Goal: Task Accomplishment & Management: Use online tool/utility

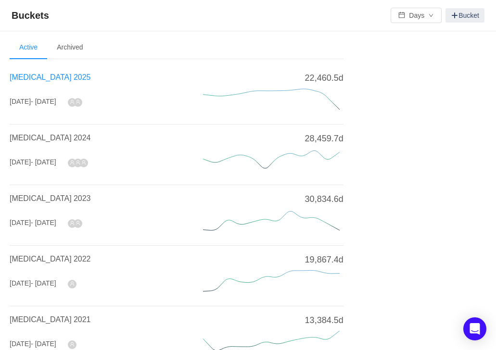
click at [49, 76] on span "[MEDICAL_DATA] 2025" at bounding box center [50, 77] width 81 height 8
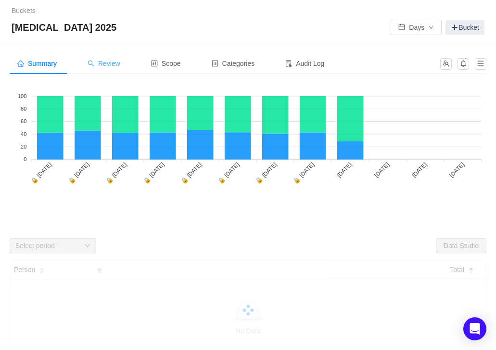
click at [113, 66] on span "Review" at bounding box center [104, 64] width 33 height 8
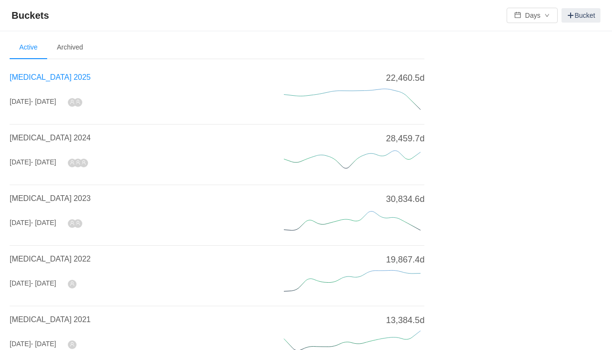
click at [40, 80] on span "[MEDICAL_DATA] 2025" at bounding box center [50, 77] width 81 height 8
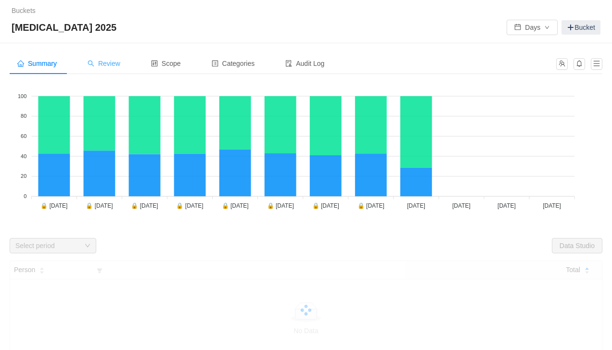
click at [112, 64] on span "Review" at bounding box center [104, 64] width 33 height 8
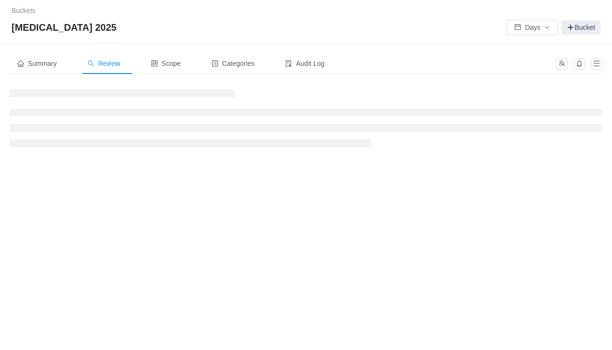
click at [113, 63] on span "Review" at bounding box center [104, 64] width 33 height 8
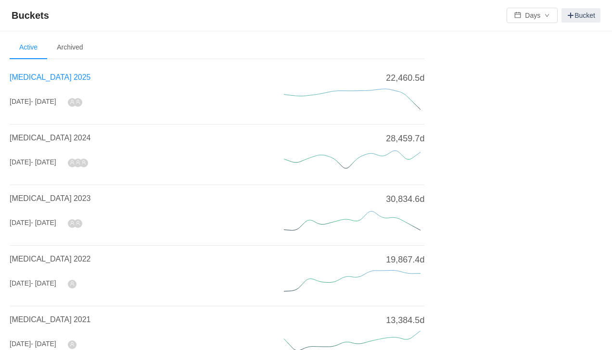
click at [36, 80] on span "[MEDICAL_DATA] 2025" at bounding box center [50, 77] width 81 height 8
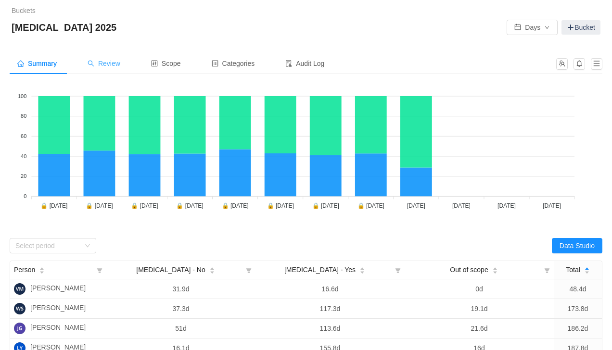
click at [111, 65] on span "Review" at bounding box center [104, 64] width 33 height 8
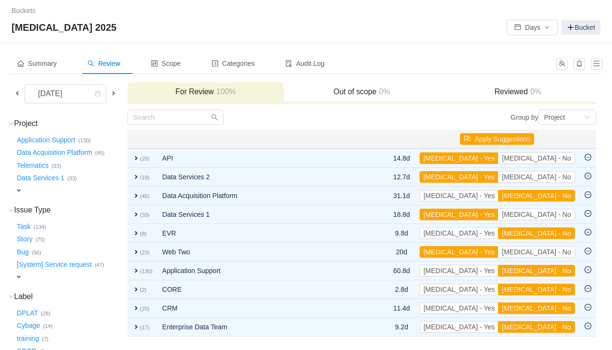
click at [20, 187] on span "expand" at bounding box center [19, 191] width 8 height 8
click at [6, 156] on div "Summary Review Scope Categories Audit Log October 2025 For Review 100% Out of s…" at bounding box center [306, 301] width 612 height 517
click at [100, 188] on div "Select value" at bounding box center [63, 192] width 96 height 12
click at [104, 191] on icon "icon: down" at bounding box center [104, 191] width 6 height 6
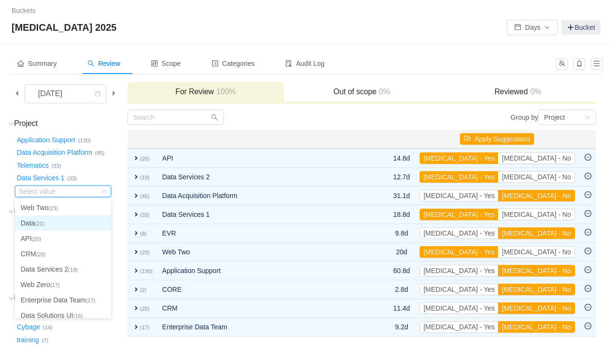
click at [63, 221] on li "Data (21)" at bounding box center [63, 222] width 96 height 15
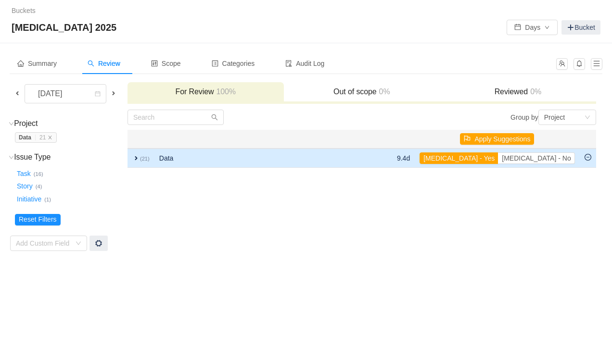
click at [138, 158] on span "expand" at bounding box center [136, 158] width 8 height 8
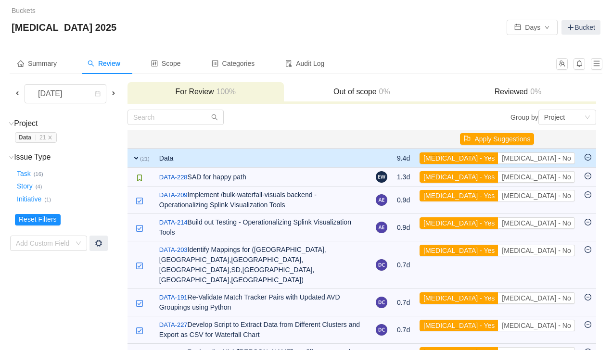
click at [15, 94] on span at bounding box center [17, 93] width 8 height 8
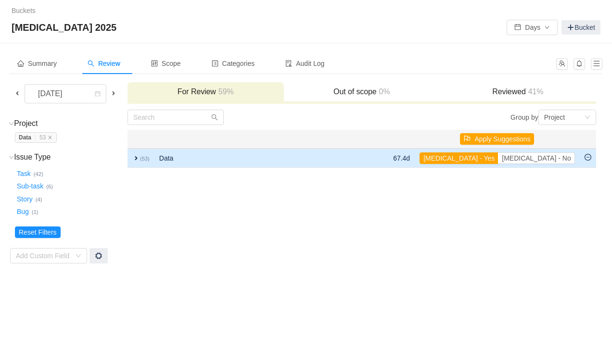
click at [140, 159] on span "expand" at bounding box center [136, 158] width 8 height 8
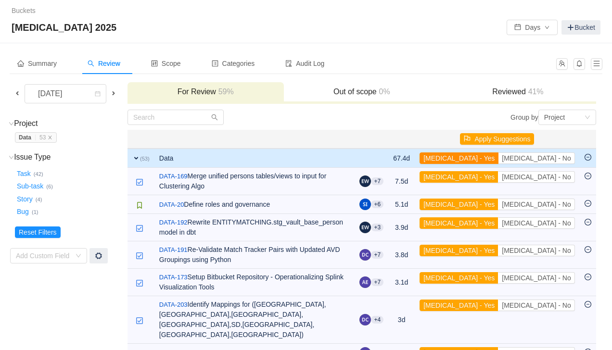
click at [498, 158] on button "[MEDICAL_DATA] - Yes" at bounding box center [458, 158] width 79 height 12
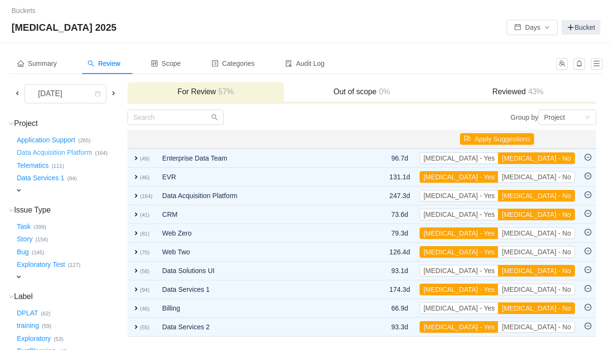
click at [63, 154] on button "Data Acquisition Platform …" at bounding box center [55, 152] width 80 height 15
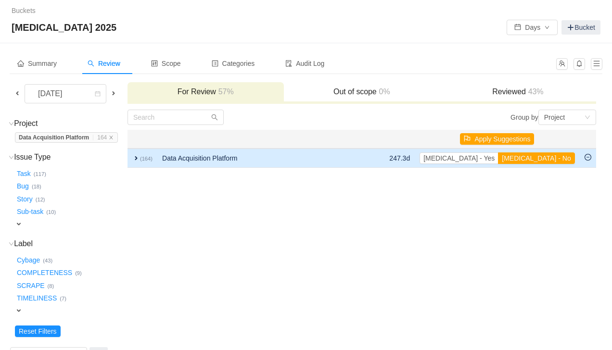
click at [140, 160] on span "expand" at bounding box center [136, 158] width 8 height 8
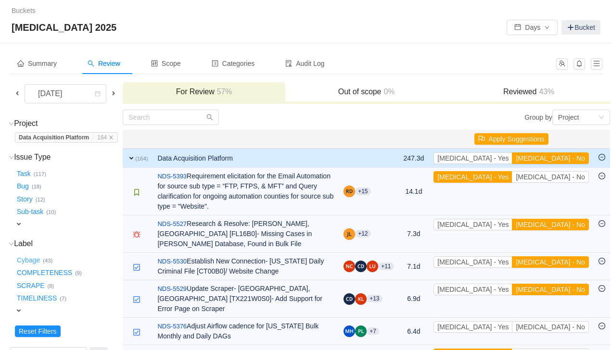
click at [32, 259] on button "Cybage …" at bounding box center [29, 259] width 28 height 15
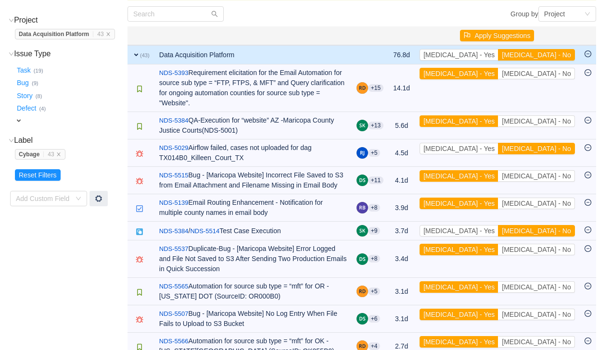
scroll to position [93, 0]
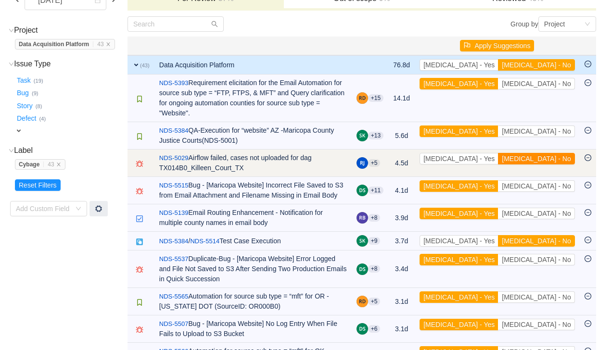
click at [551, 153] on button "[MEDICAL_DATA] - No" at bounding box center [536, 159] width 76 height 12
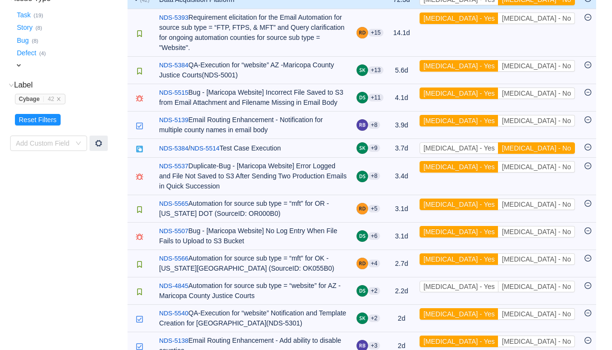
scroll to position [164, 0]
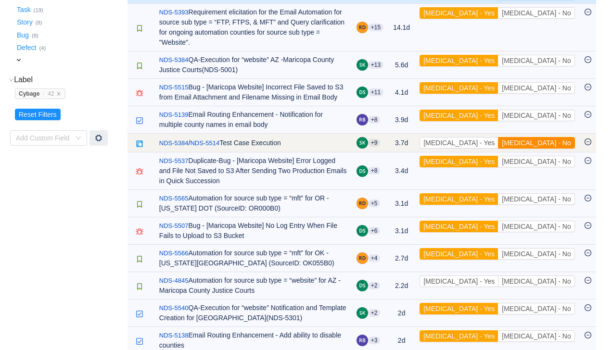
click at [557, 137] on button "[MEDICAL_DATA] - No" at bounding box center [536, 143] width 76 height 12
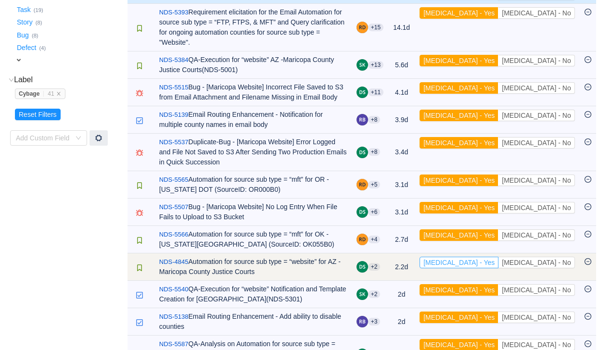
click at [498, 257] on button "[MEDICAL_DATA] - Yes" at bounding box center [458, 263] width 79 height 12
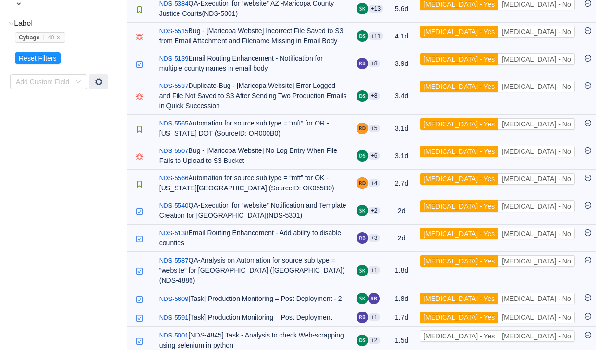
scroll to position [238, 0]
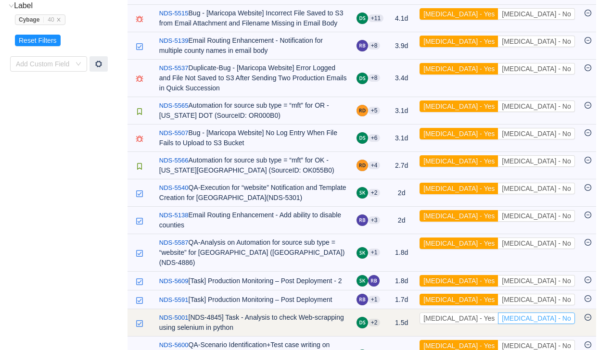
click at [546, 313] on button "[MEDICAL_DATA] - No" at bounding box center [536, 319] width 76 height 12
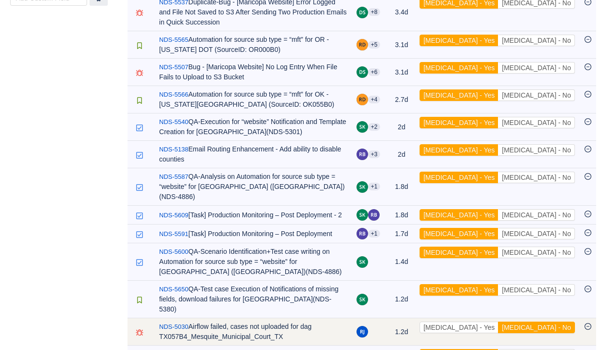
scroll to position [305, 0]
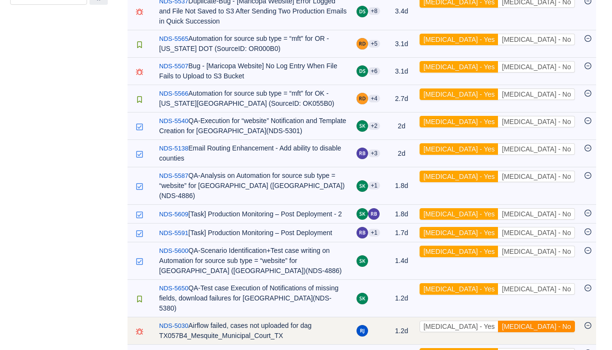
click at [566, 321] on button "[MEDICAL_DATA] - No" at bounding box center [536, 327] width 76 height 12
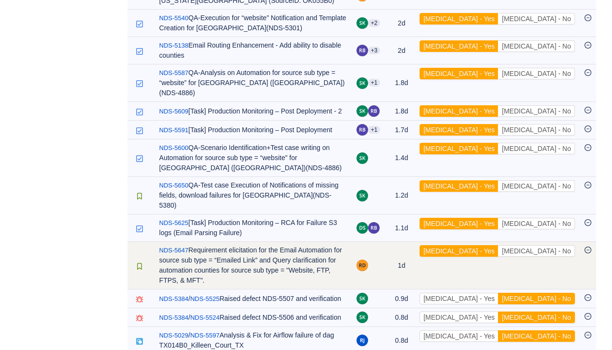
scroll to position [409, 0]
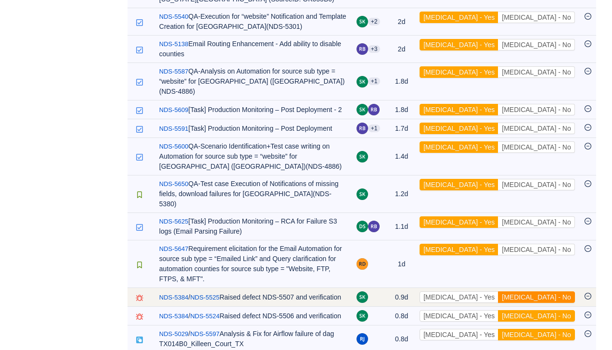
click at [563, 291] on button "[MEDICAL_DATA] - No" at bounding box center [536, 297] width 76 height 12
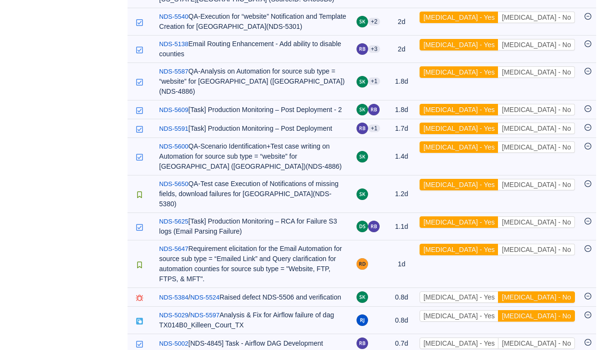
click at [563, 291] on button "[MEDICAL_DATA] - No" at bounding box center [536, 297] width 76 height 12
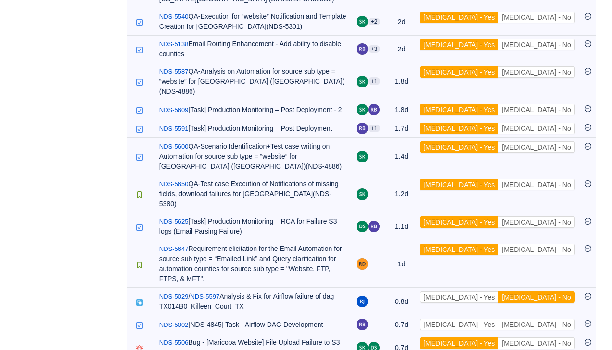
click at [563, 291] on button "[MEDICAL_DATA] - No" at bounding box center [536, 297] width 76 height 12
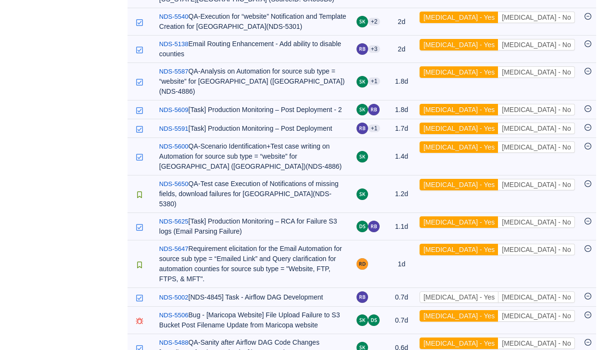
click at [563, 291] on button "[MEDICAL_DATA] - No" at bounding box center [536, 297] width 76 height 12
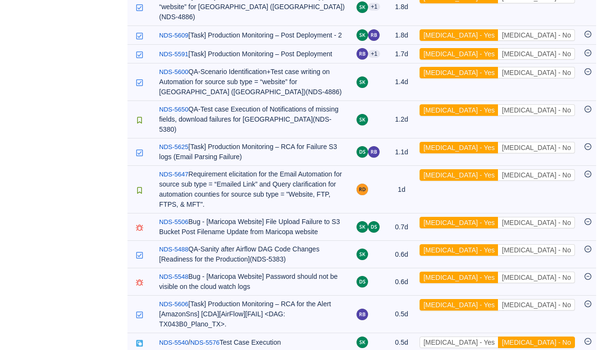
scroll to position [490, 0]
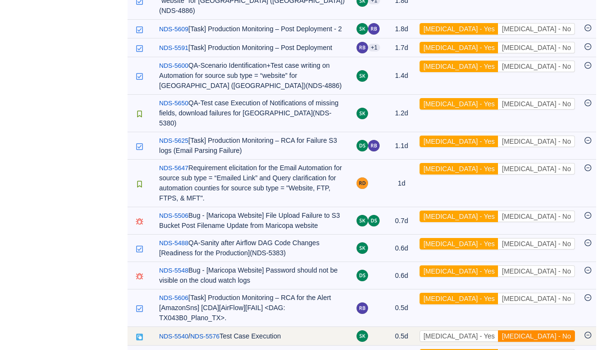
click at [541, 330] on button "[MEDICAL_DATA] - No" at bounding box center [536, 336] width 76 height 12
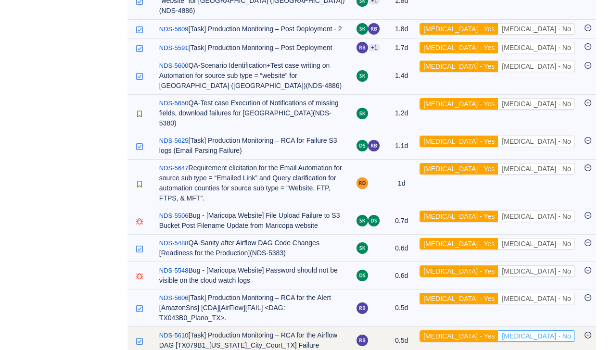
click at [552, 330] on button "[MEDICAL_DATA] - No" at bounding box center [536, 336] width 76 height 12
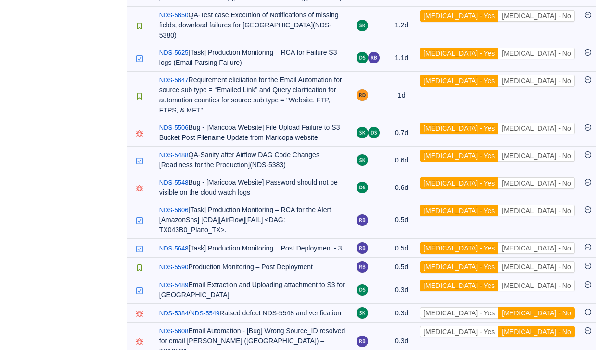
scroll to position [589, 0]
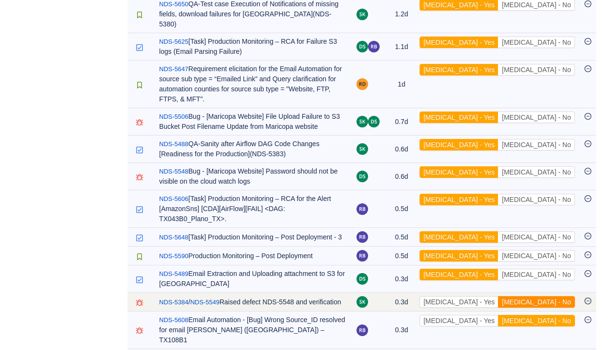
click at [558, 296] on button "[MEDICAL_DATA] - No" at bounding box center [536, 302] width 76 height 12
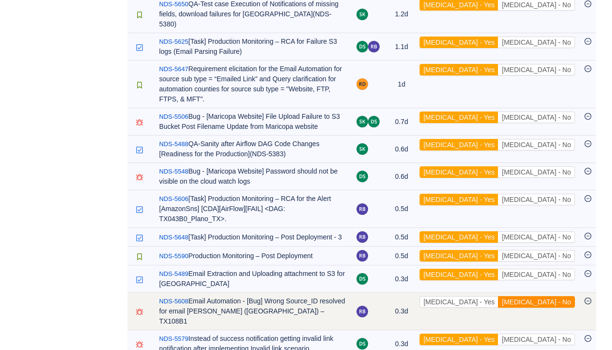
click at [553, 296] on button "[MEDICAL_DATA] - No" at bounding box center [536, 302] width 76 height 12
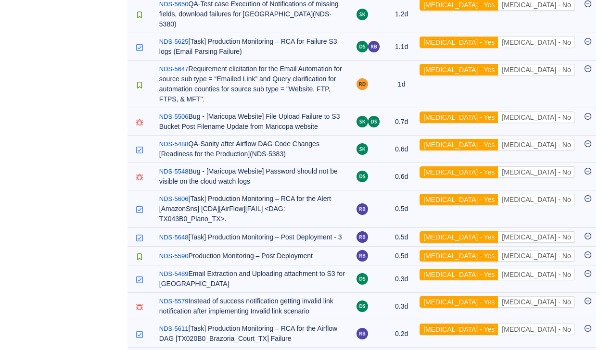
scroll to position [575, 0]
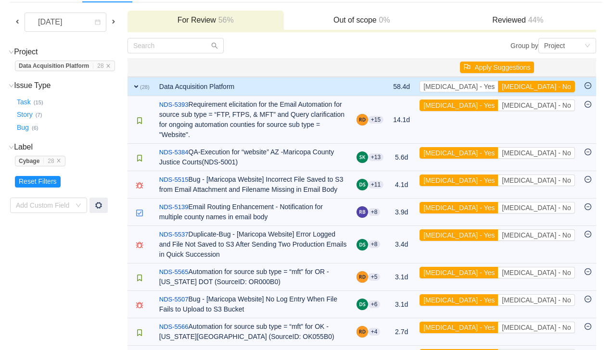
scroll to position [65, 0]
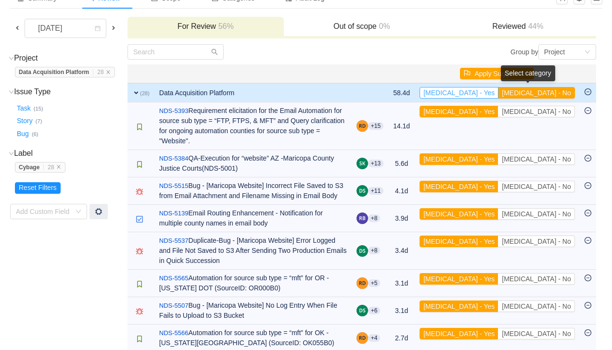
click at [498, 93] on button "[MEDICAL_DATA] - Yes" at bounding box center [458, 93] width 79 height 12
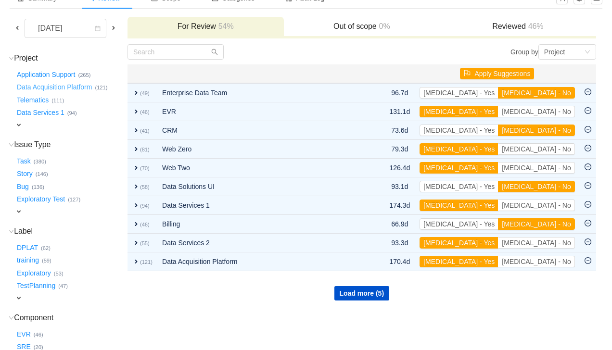
click at [59, 89] on button "Data Acquisition Platform …" at bounding box center [55, 87] width 80 height 15
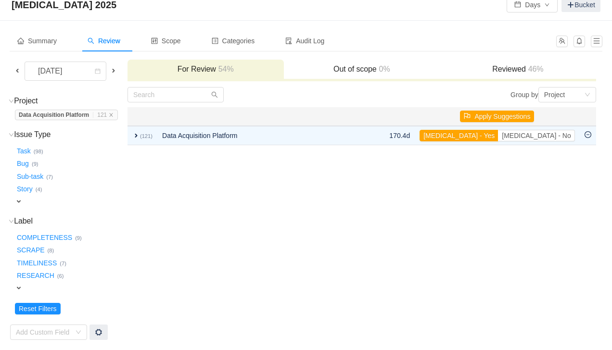
scroll to position [21, 0]
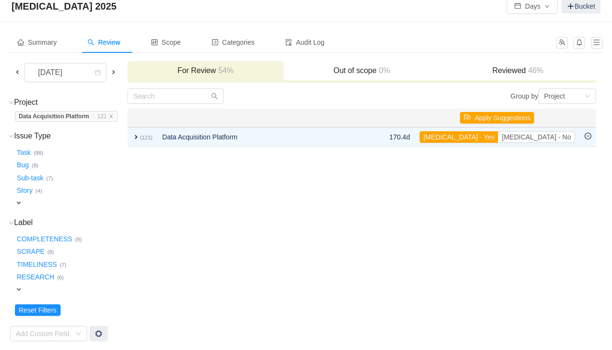
click at [20, 288] on span "expand" at bounding box center [19, 290] width 8 height 8
click at [21, 166] on button "Bug …" at bounding box center [23, 165] width 17 height 15
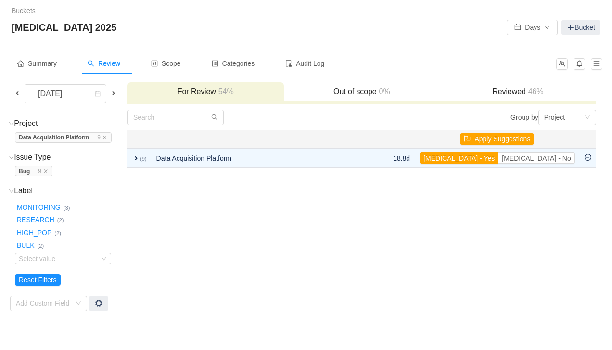
scroll to position [0, 0]
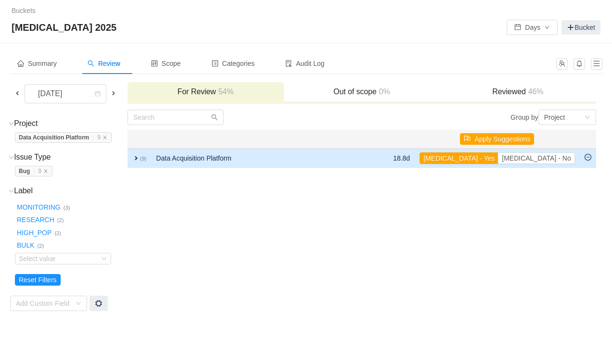
click at [140, 157] on span "expand" at bounding box center [136, 158] width 8 height 8
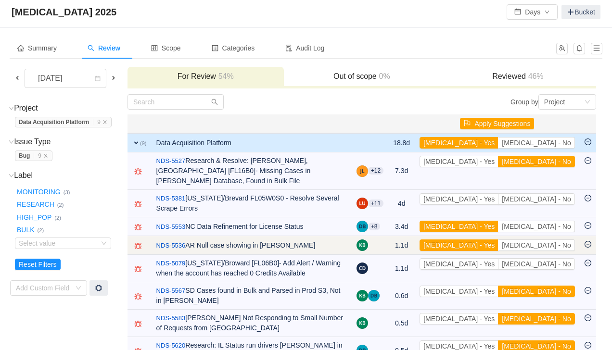
scroll to position [15, 0]
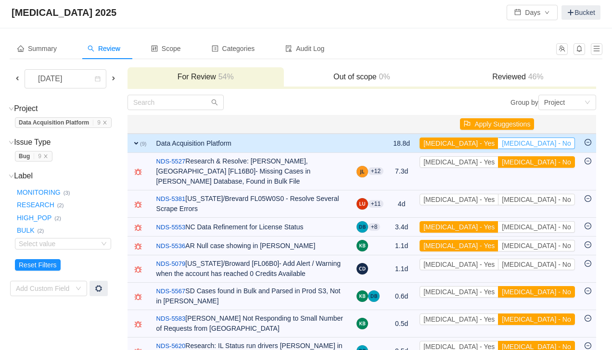
click at [548, 143] on button "[MEDICAL_DATA] - No" at bounding box center [536, 144] width 76 height 12
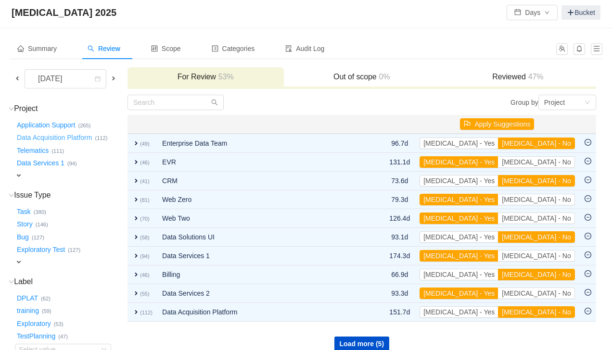
click at [80, 139] on button "Data Acquisition Platform …" at bounding box center [55, 137] width 80 height 15
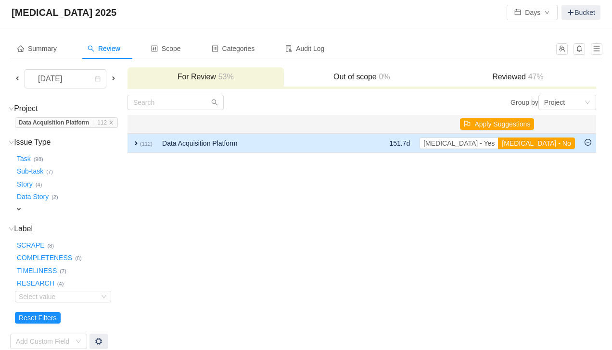
click at [140, 144] on span "expand" at bounding box center [136, 143] width 8 height 8
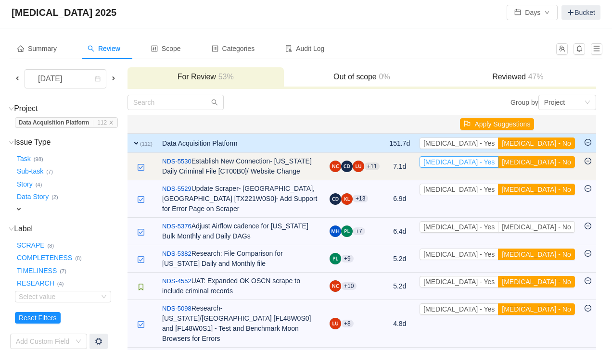
click at [498, 164] on button "[MEDICAL_DATA] - Yes" at bounding box center [458, 162] width 79 height 12
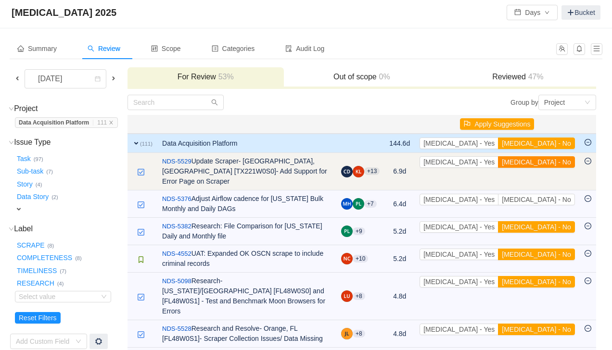
click at [557, 162] on button "[MEDICAL_DATA] - No" at bounding box center [536, 162] width 76 height 12
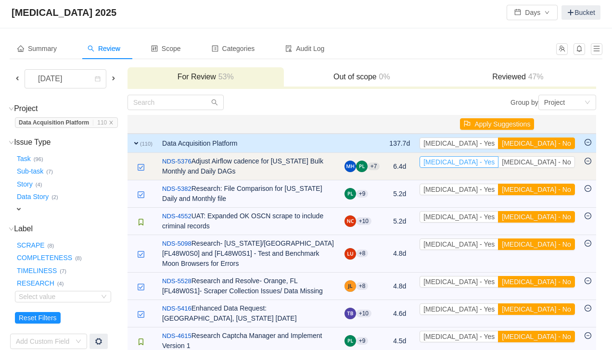
click at [498, 163] on button "[MEDICAL_DATA] - Yes" at bounding box center [458, 162] width 79 height 12
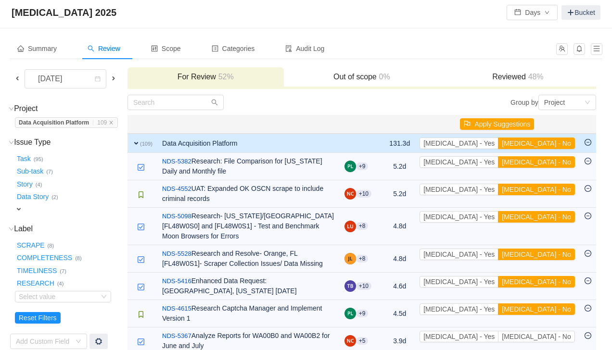
click at [498, 163] on button "[MEDICAL_DATA] - Yes" at bounding box center [458, 162] width 79 height 12
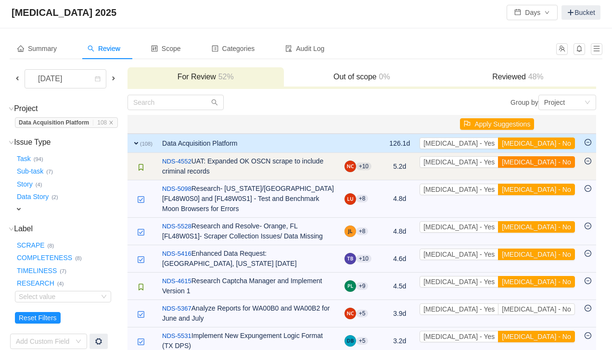
click at [556, 167] on button "[MEDICAL_DATA] - No" at bounding box center [536, 162] width 76 height 12
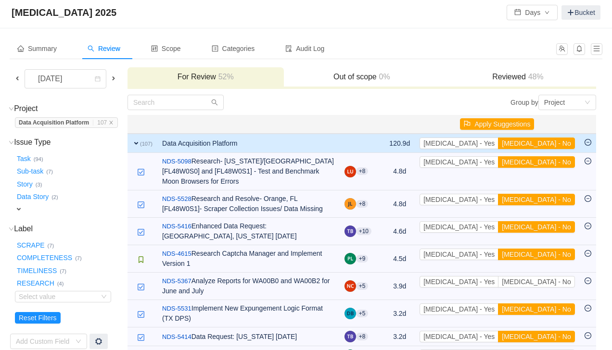
click at [556, 167] on button "[MEDICAL_DATA] - No" at bounding box center [536, 162] width 76 height 12
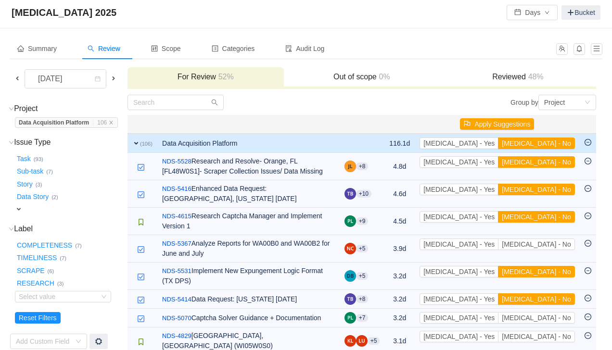
click at [556, 167] on button "[MEDICAL_DATA] - No" at bounding box center [536, 162] width 76 height 12
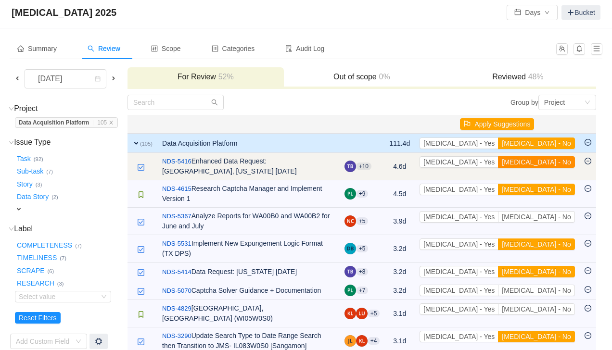
click at [557, 164] on button "[MEDICAL_DATA] - No" at bounding box center [536, 162] width 76 height 12
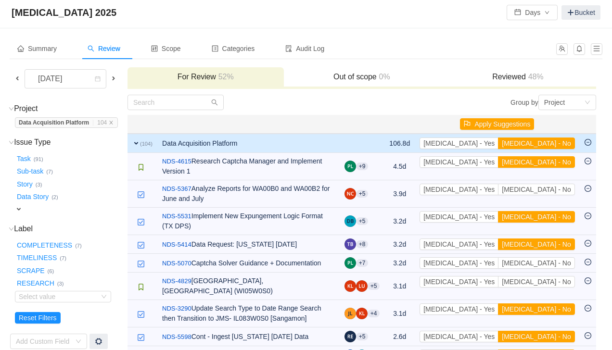
click at [557, 164] on button "[MEDICAL_DATA] - No" at bounding box center [536, 162] width 76 height 12
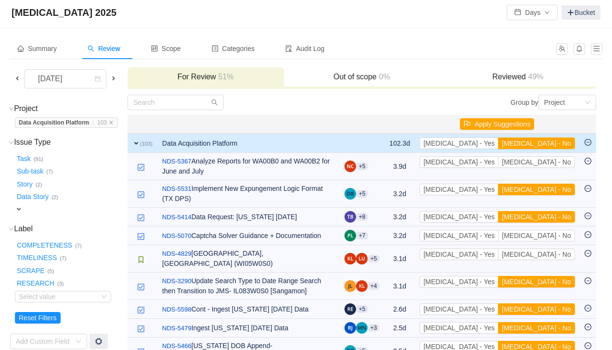
click at [557, 164] on button "[MEDICAL_DATA] - No" at bounding box center [536, 162] width 76 height 12
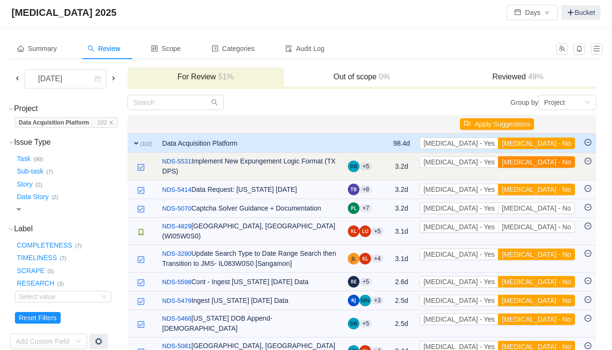
click at [552, 163] on button "[MEDICAL_DATA] - No" at bounding box center [536, 162] width 76 height 12
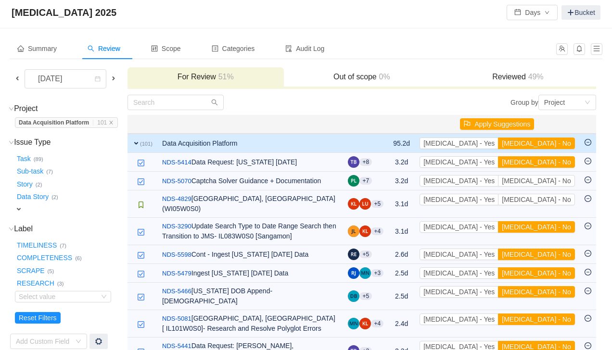
click at [552, 163] on button "[MEDICAL_DATA] - No" at bounding box center [536, 162] width 76 height 12
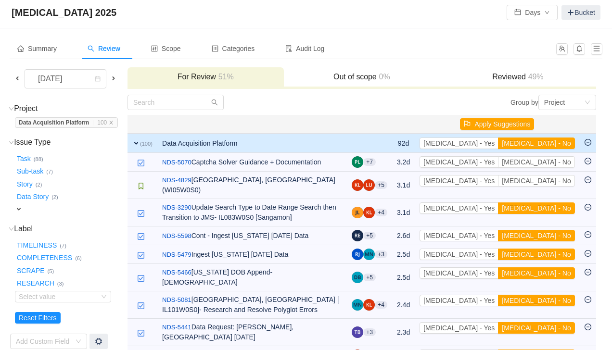
click at [552, 163] on button "[MEDICAL_DATA] - No" at bounding box center [536, 162] width 76 height 12
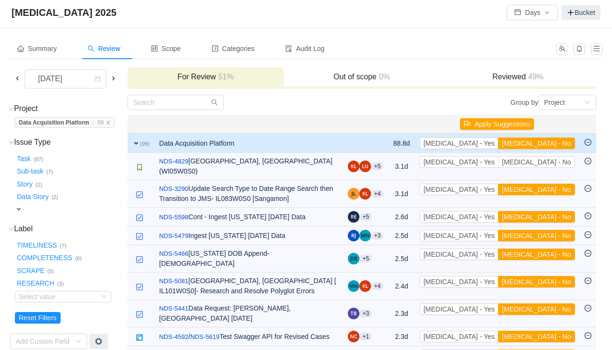
click at [552, 163] on button "[MEDICAL_DATA] - No" at bounding box center [536, 162] width 76 height 12
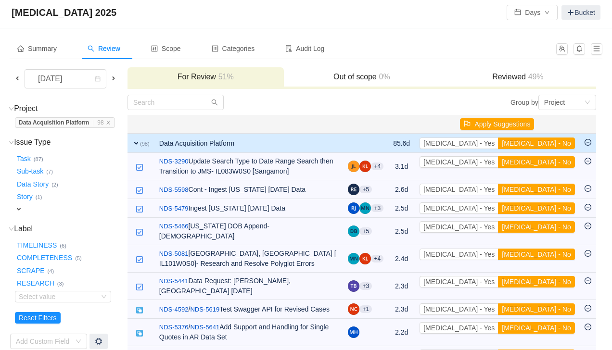
click at [552, 163] on button "[MEDICAL_DATA] - No" at bounding box center [536, 162] width 76 height 12
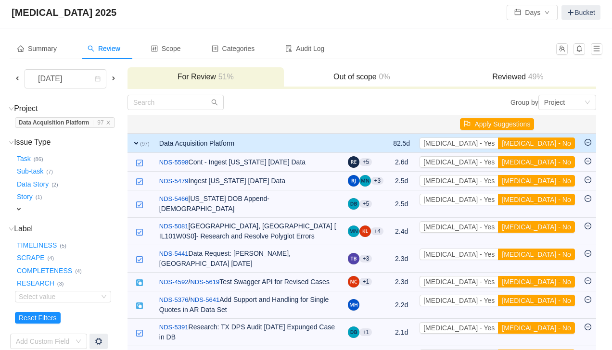
click at [552, 163] on button "[MEDICAL_DATA] - No" at bounding box center [536, 162] width 76 height 12
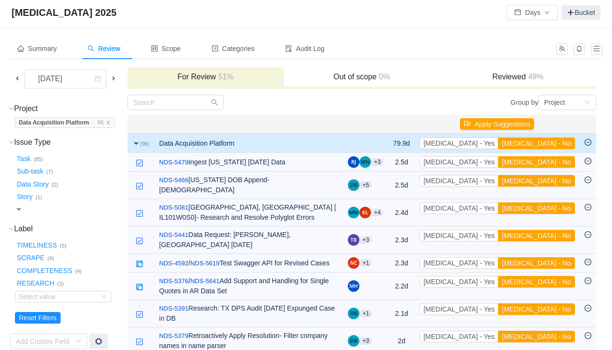
click at [552, 163] on button "[MEDICAL_DATA] - No" at bounding box center [536, 162] width 76 height 12
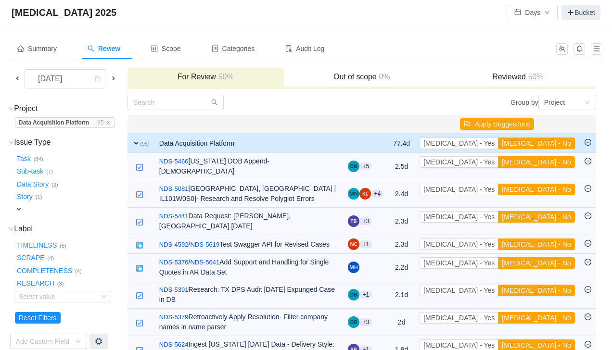
click at [552, 163] on button "[MEDICAL_DATA] - No" at bounding box center [536, 162] width 76 height 12
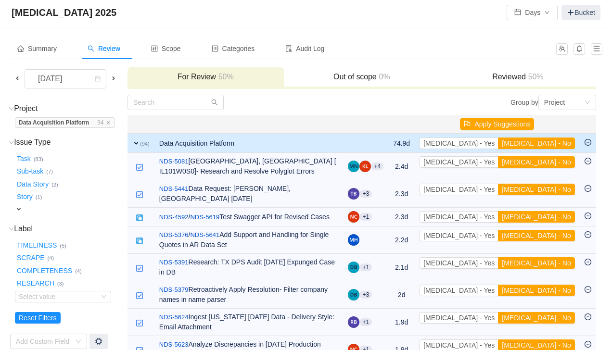
click at [552, 163] on button "[MEDICAL_DATA] - No" at bounding box center [536, 162] width 76 height 12
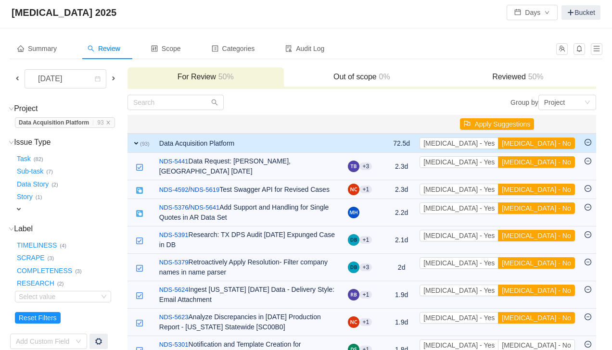
click at [552, 163] on button "[MEDICAL_DATA] - No" at bounding box center [536, 162] width 76 height 12
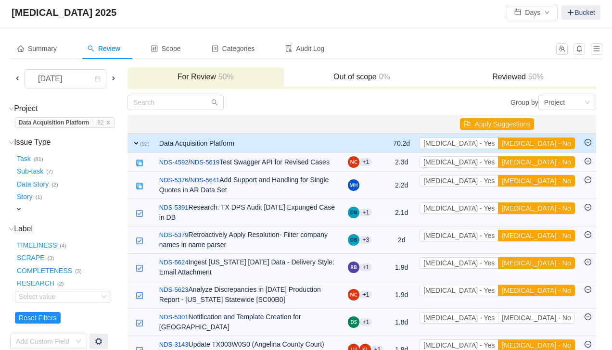
click at [552, 163] on button "[MEDICAL_DATA] - No" at bounding box center [536, 162] width 76 height 12
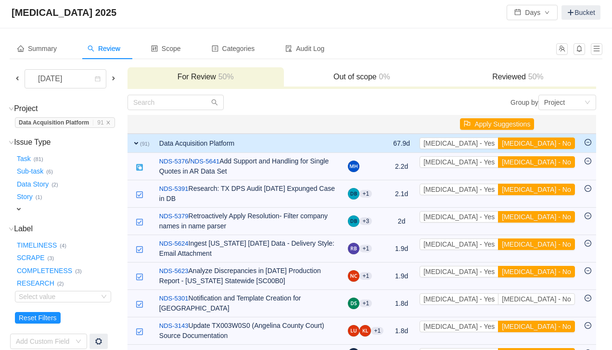
click at [552, 163] on button "[MEDICAL_DATA] - No" at bounding box center [536, 162] width 76 height 12
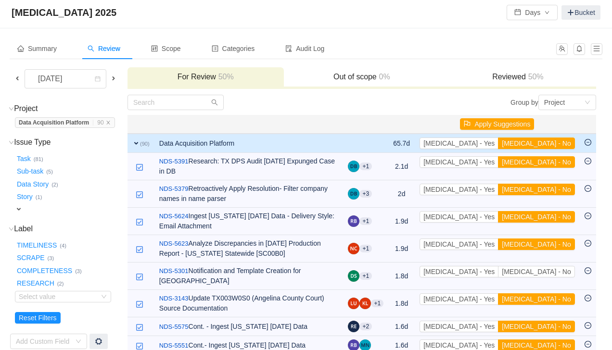
click at [552, 163] on button "[MEDICAL_DATA] - No" at bounding box center [536, 162] width 76 height 12
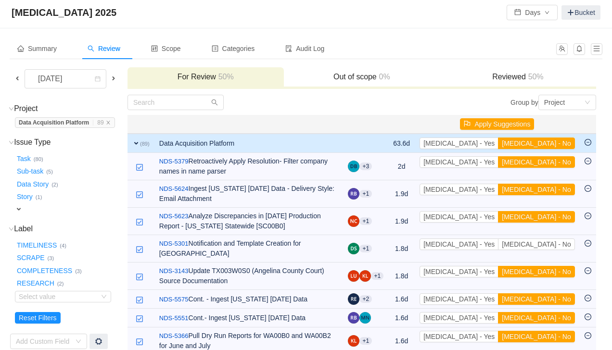
click at [552, 163] on button "[MEDICAL_DATA] - No" at bounding box center [536, 162] width 76 height 12
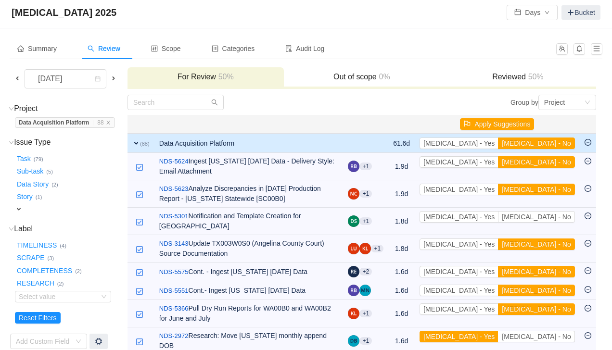
click at [552, 163] on button "[MEDICAL_DATA] - No" at bounding box center [536, 162] width 76 height 12
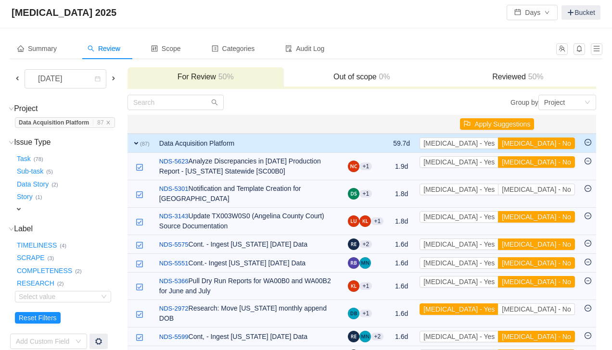
click at [552, 163] on button "[MEDICAL_DATA] - No" at bounding box center [536, 162] width 76 height 12
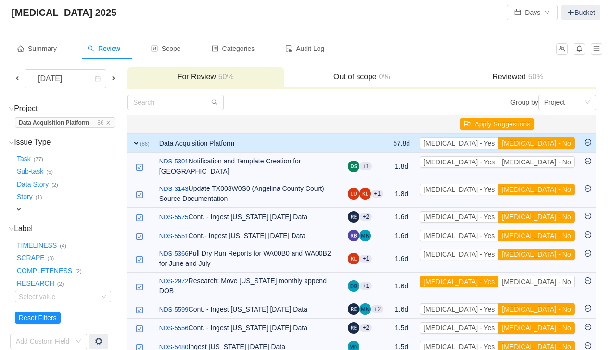
click at [552, 163] on button "[MEDICAL_DATA] - No" at bounding box center [536, 162] width 76 height 12
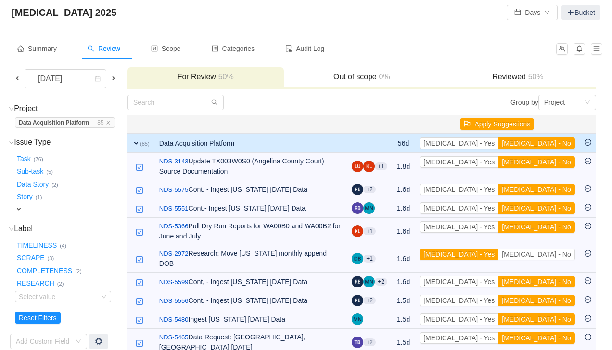
click at [552, 163] on button "[MEDICAL_DATA] - No" at bounding box center [536, 162] width 76 height 12
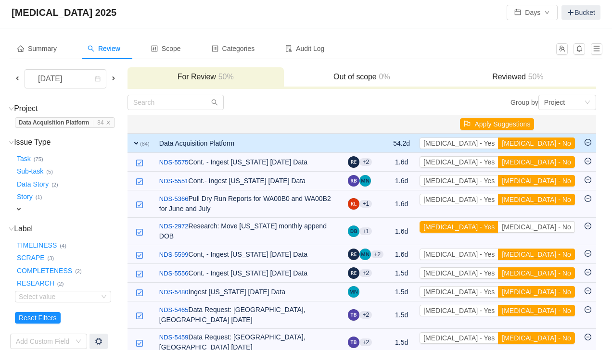
click at [552, 163] on button "[MEDICAL_DATA] - No" at bounding box center [536, 162] width 76 height 12
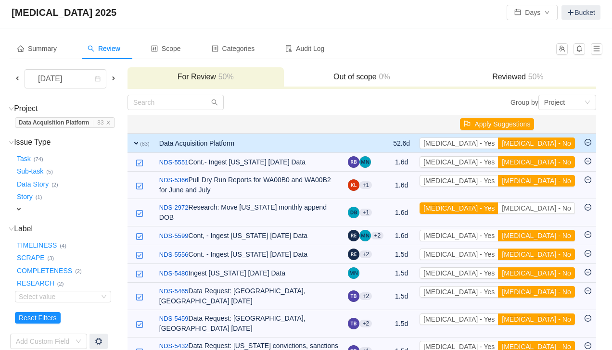
click at [552, 163] on button "[MEDICAL_DATA] - No" at bounding box center [536, 162] width 76 height 12
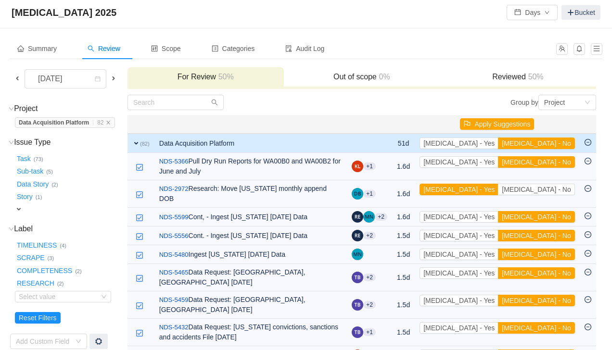
click at [552, 163] on button "[MEDICAL_DATA] - No" at bounding box center [536, 162] width 76 height 12
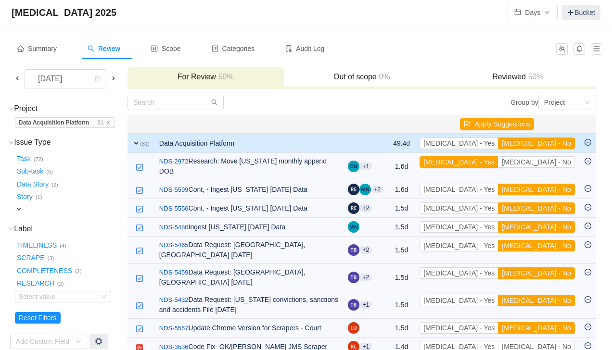
click at [552, 163] on button "[MEDICAL_DATA] - No" at bounding box center [536, 162] width 76 height 12
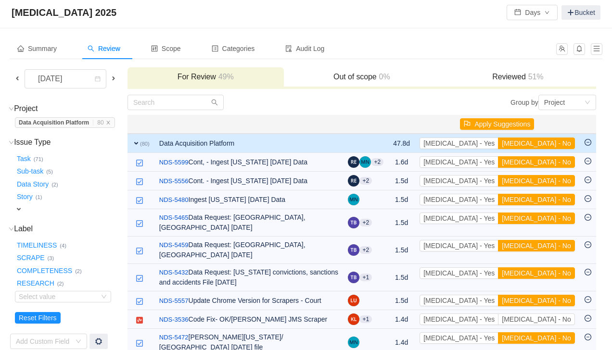
click at [552, 163] on button "[MEDICAL_DATA] - No" at bounding box center [536, 162] width 76 height 12
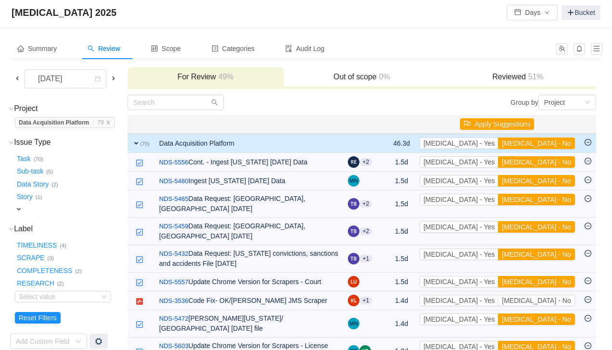
click at [552, 163] on button "[MEDICAL_DATA] - No" at bounding box center [536, 162] width 76 height 12
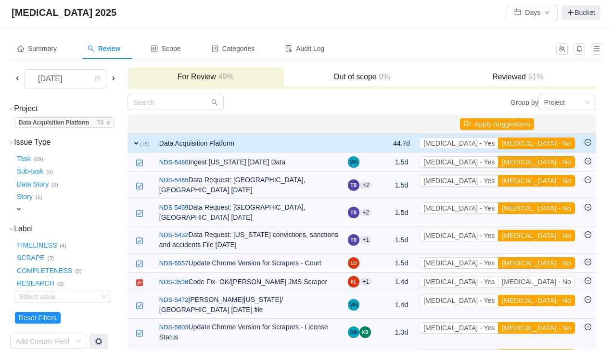
click at [552, 163] on button "[MEDICAL_DATA] - No" at bounding box center [536, 162] width 76 height 12
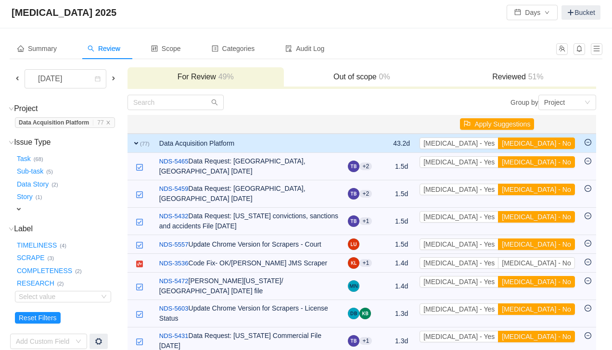
click at [552, 163] on button "[MEDICAL_DATA] - No" at bounding box center [536, 162] width 76 height 12
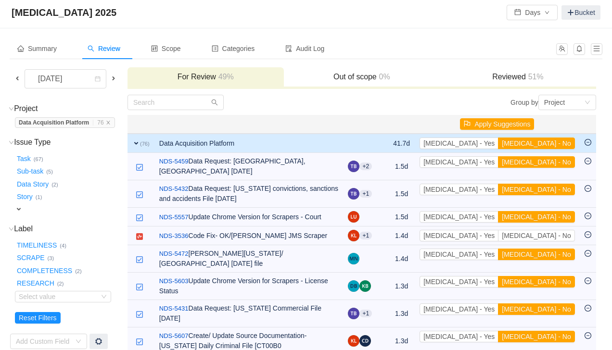
click at [552, 163] on button "[MEDICAL_DATA] - No" at bounding box center [536, 162] width 76 height 12
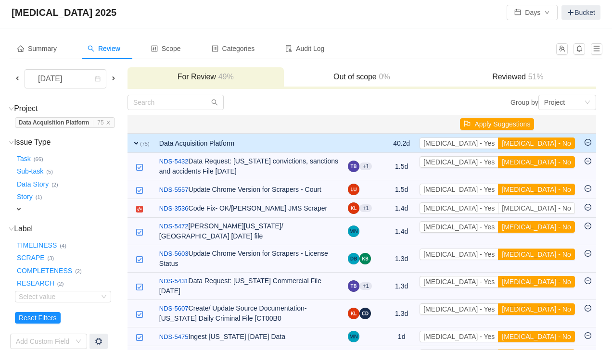
click at [552, 163] on button "[MEDICAL_DATA] - No" at bounding box center [536, 162] width 76 height 12
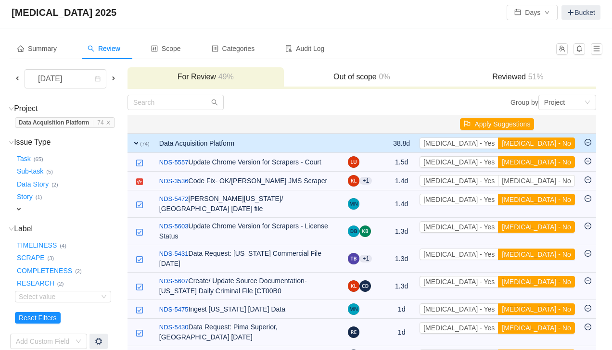
click at [552, 163] on button "[MEDICAL_DATA] - No" at bounding box center [536, 162] width 76 height 12
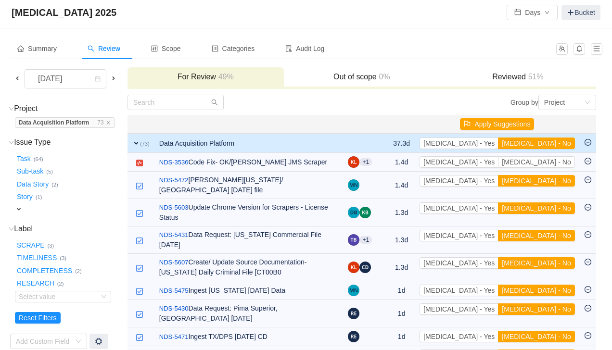
click at [552, 163] on button "[MEDICAL_DATA] - No" at bounding box center [536, 162] width 76 height 12
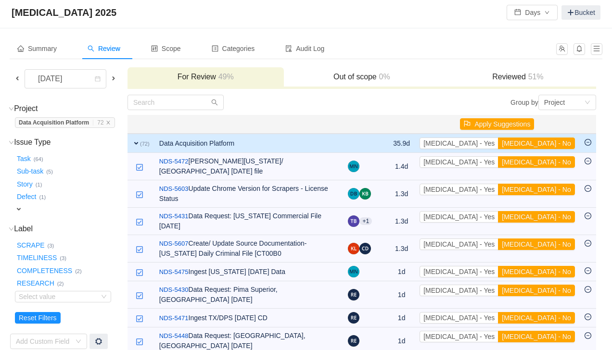
click at [552, 163] on button "[MEDICAL_DATA] - No" at bounding box center [536, 162] width 76 height 12
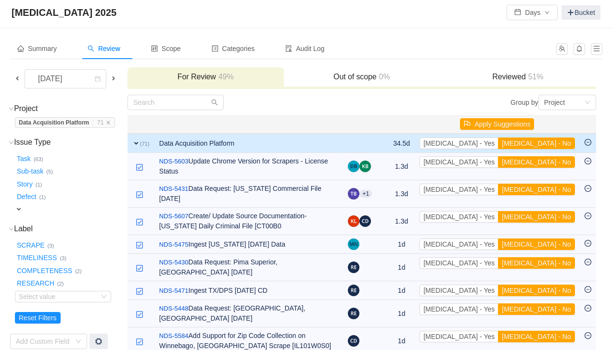
click at [552, 163] on button "[MEDICAL_DATA] - No" at bounding box center [536, 162] width 76 height 12
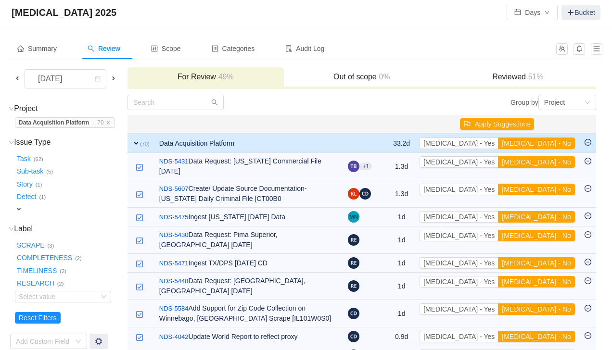
click at [552, 163] on button "[MEDICAL_DATA] - No" at bounding box center [536, 162] width 76 height 12
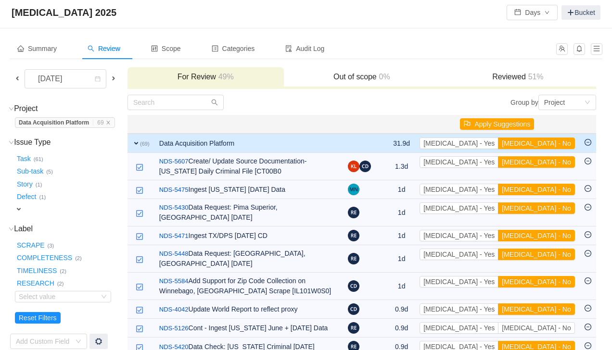
click at [552, 163] on button "[MEDICAL_DATA] - No" at bounding box center [536, 162] width 76 height 12
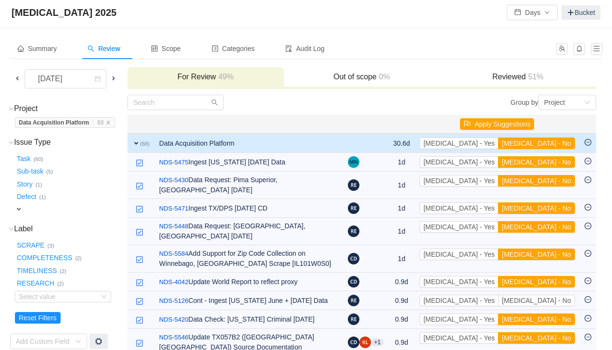
click at [552, 163] on button "[MEDICAL_DATA] - No" at bounding box center [536, 162] width 76 height 12
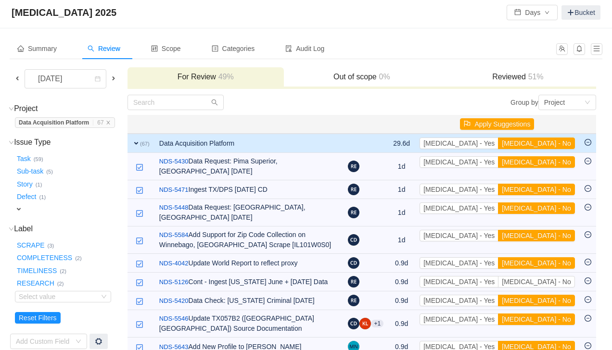
click at [552, 163] on button "[MEDICAL_DATA] - No" at bounding box center [536, 162] width 76 height 12
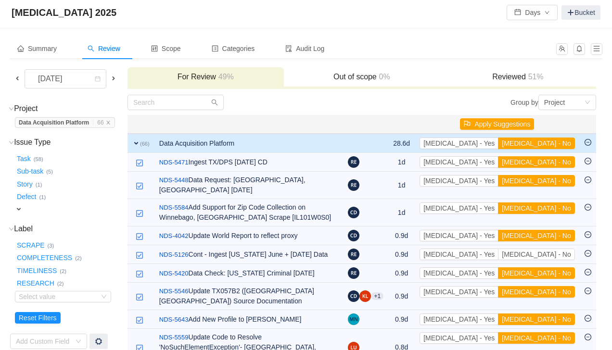
click at [552, 163] on button "[MEDICAL_DATA] - No" at bounding box center [536, 162] width 76 height 12
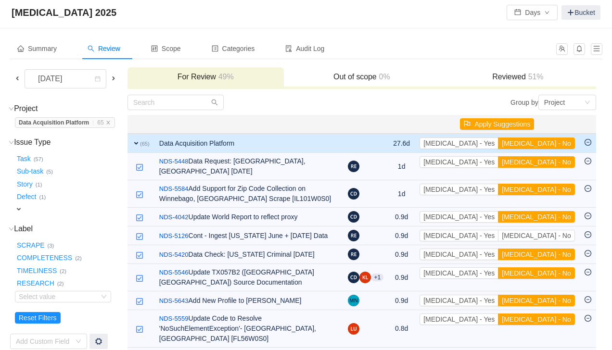
click at [552, 163] on button "[MEDICAL_DATA] - No" at bounding box center [536, 162] width 76 height 12
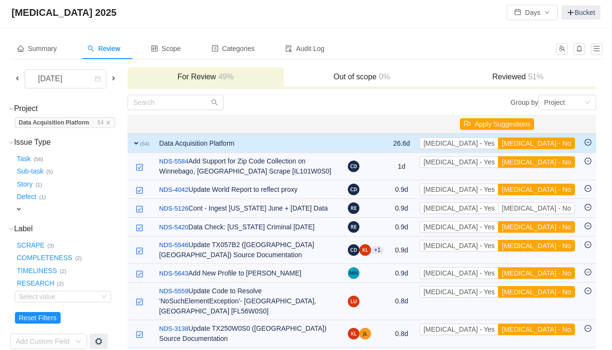
click at [552, 163] on button "[MEDICAL_DATA] - No" at bounding box center [536, 162] width 76 height 12
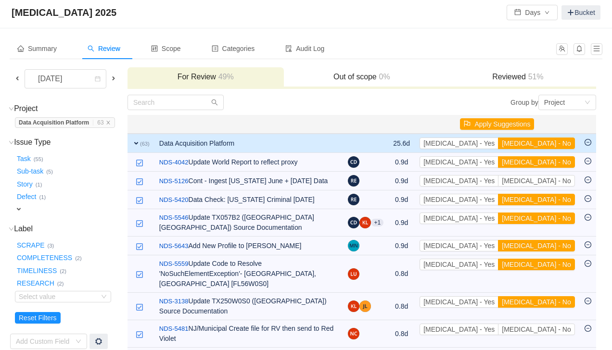
click at [552, 163] on button "[MEDICAL_DATA] - No" at bounding box center [536, 162] width 76 height 12
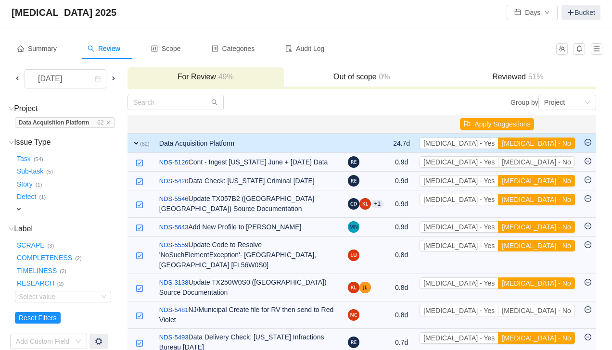
click at [552, 163] on button "[MEDICAL_DATA] - No" at bounding box center [536, 162] width 76 height 12
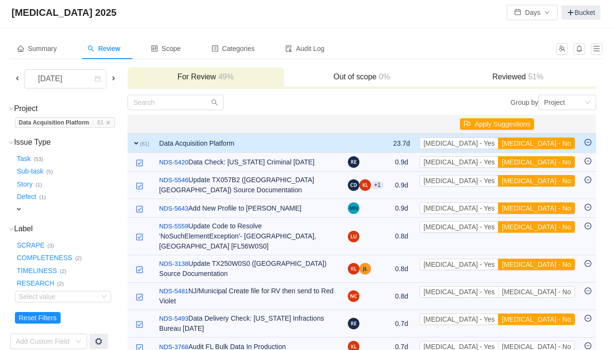
click at [552, 163] on button "[MEDICAL_DATA] - No" at bounding box center [536, 162] width 76 height 12
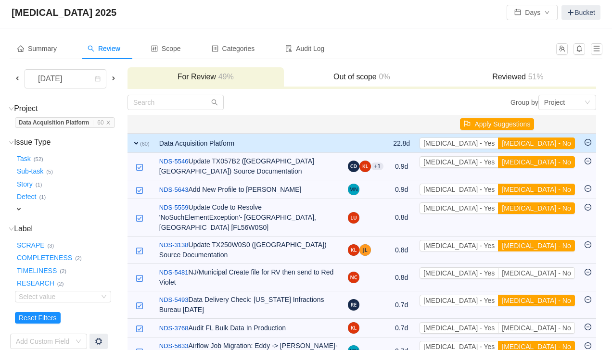
click at [552, 163] on button "[MEDICAL_DATA] - No" at bounding box center [536, 162] width 76 height 12
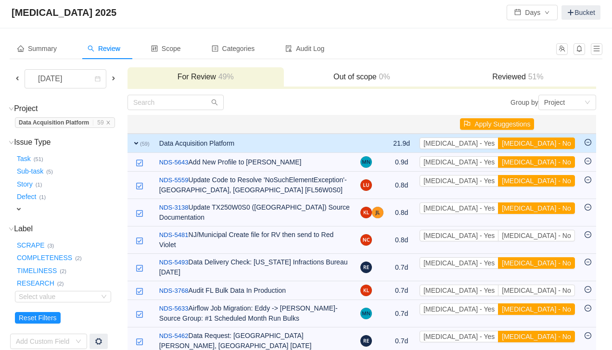
click at [552, 163] on button "[MEDICAL_DATA] - No" at bounding box center [536, 162] width 76 height 12
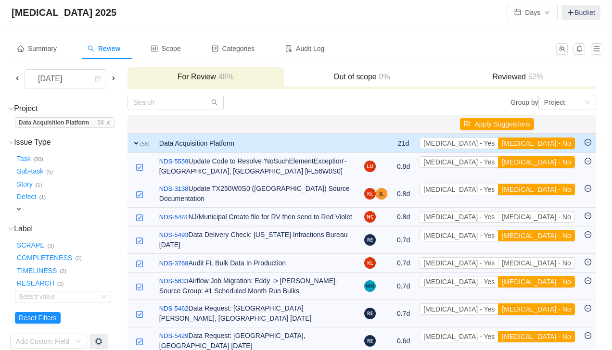
click at [552, 163] on button "[MEDICAL_DATA] - No" at bounding box center [536, 162] width 76 height 12
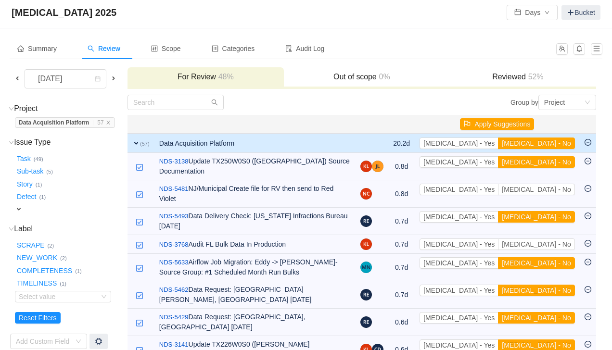
click at [552, 163] on button "[MEDICAL_DATA] - No" at bounding box center [536, 162] width 76 height 12
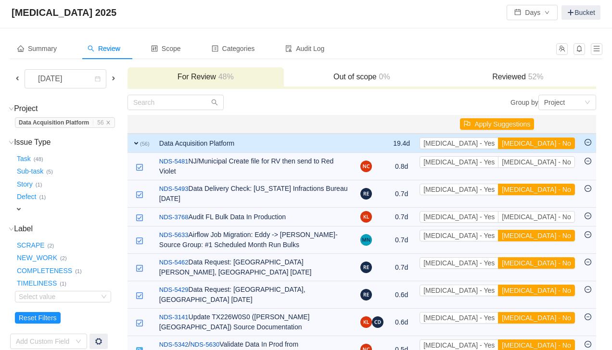
click at [552, 163] on button "[MEDICAL_DATA] - No" at bounding box center [536, 162] width 76 height 12
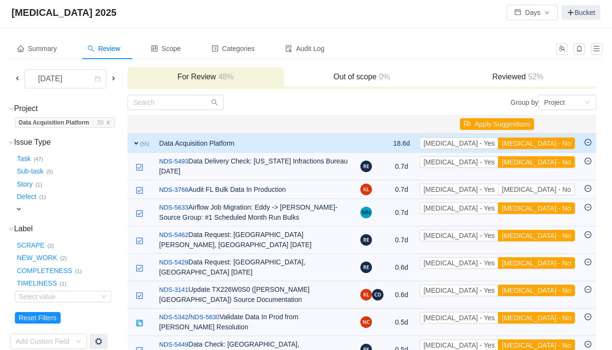
click at [552, 163] on button "[MEDICAL_DATA] - No" at bounding box center [536, 162] width 76 height 12
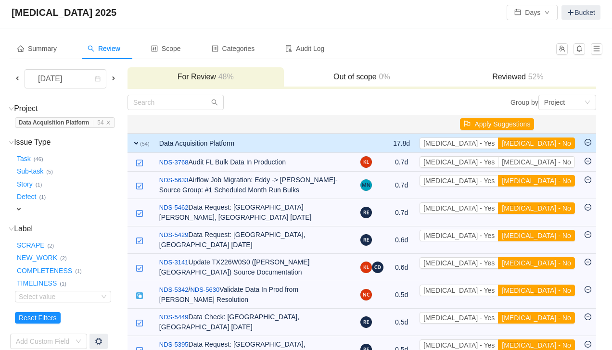
click at [552, 163] on button "[MEDICAL_DATA] - No" at bounding box center [536, 162] width 76 height 12
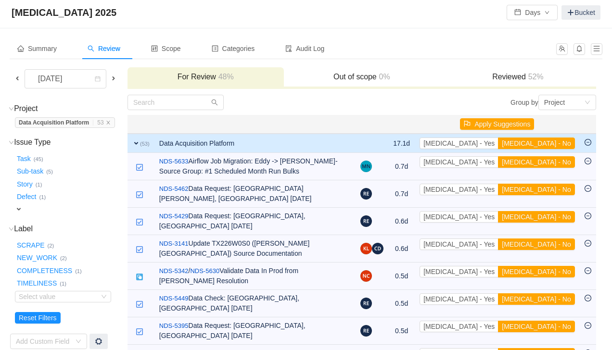
click at [552, 163] on button "[MEDICAL_DATA] - No" at bounding box center [536, 162] width 76 height 12
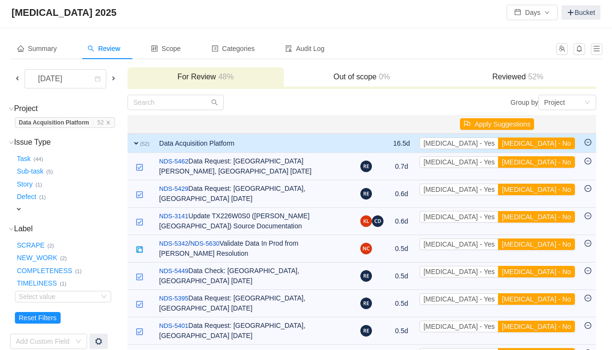
click at [552, 163] on button "[MEDICAL_DATA] - No" at bounding box center [536, 162] width 76 height 12
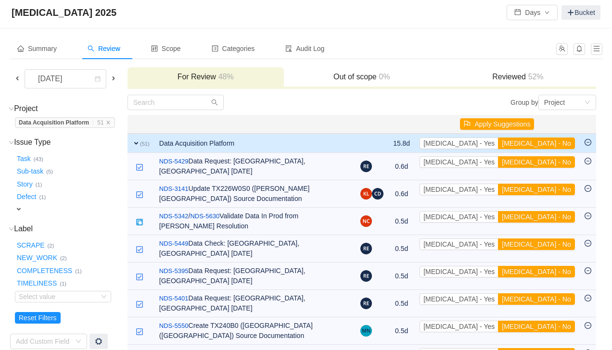
click at [552, 163] on button "[MEDICAL_DATA] - No" at bounding box center [536, 162] width 76 height 12
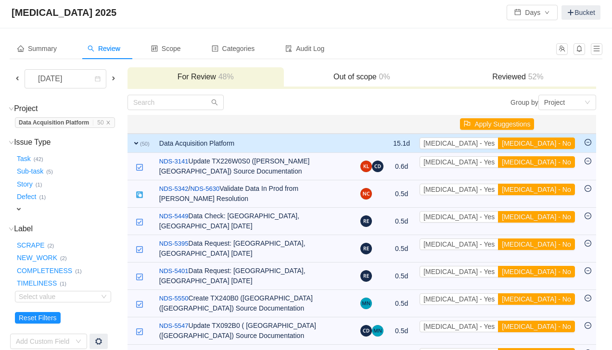
click at [552, 163] on button "[MEDICAL_DATA] - No" at bounding box center [536, 162] width 76 height 12
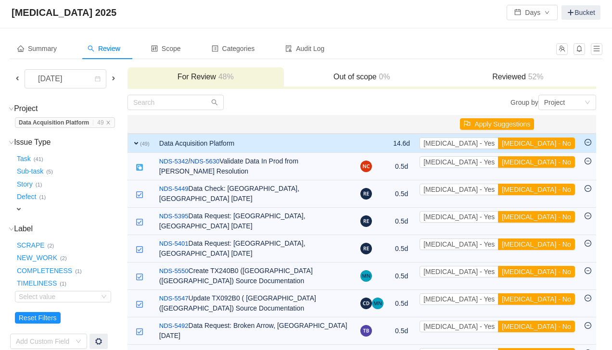
click at [552, 163] on button "[MEDICAL_DATA] - No" at bounding box center [536, 162] width 76 height 12
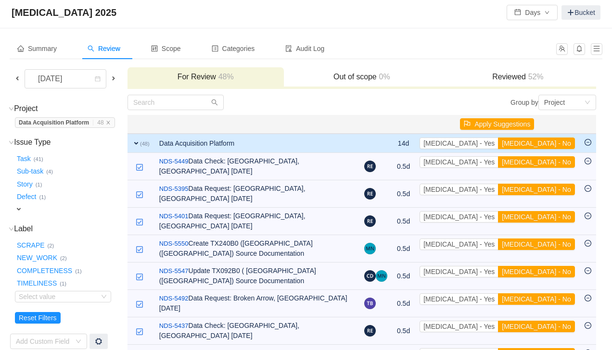
click at [552, 163] on button "[MEDICAL_DATA] - No" at bounding box center [536, 162] width 76 height 12
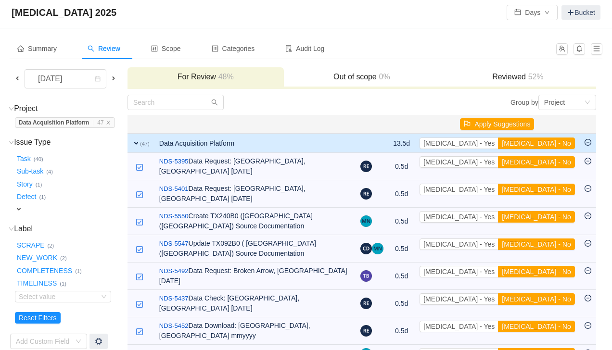
click at [552, 163] on button "[MEDICAL_DATA] - No" at bounding box center [536, 162] width 76 height 12
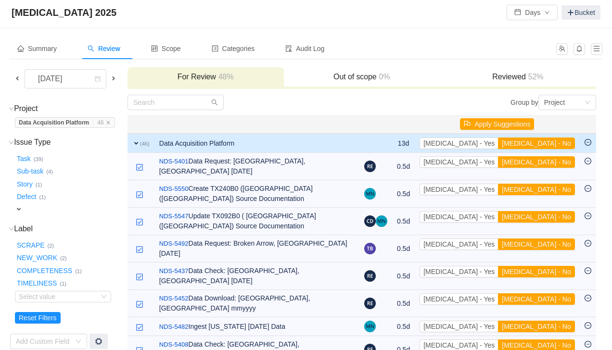
click at [552, 163] on button "[MEDICAL_DATA] - No" at bounding box center [536, 162] width 76 height 12
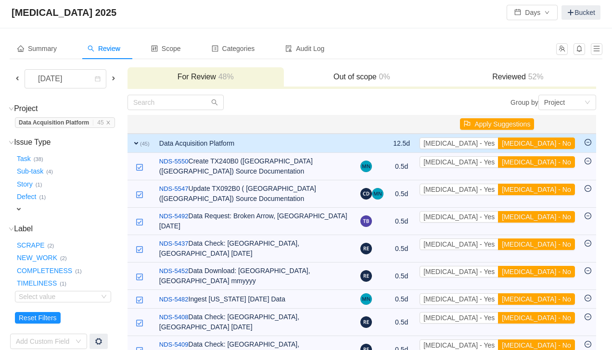
click at [552, 163] on button "[MEDICAL_DATA] - No" at bounding box center [536, 162] width 76 height 12
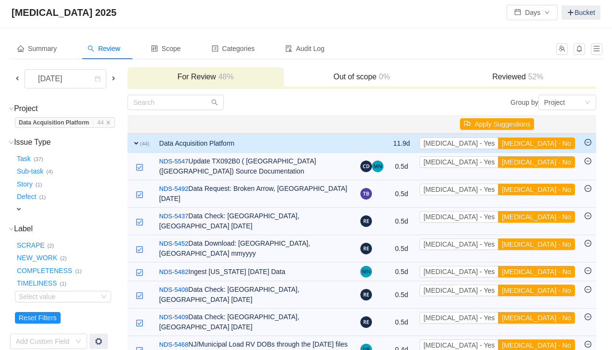
click at [552, 163] on button "[MEDICAL_DATA] - No" at bounding box center [536, 162] width 76 height 12
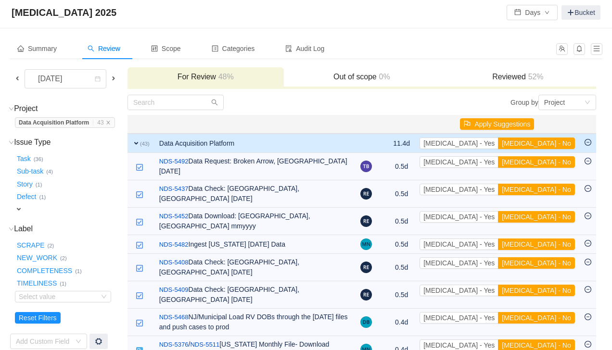
click at [552, 163] on button "[MEDICAL_DATA] - No" at bounding box center [536, 162] width 76 height 12
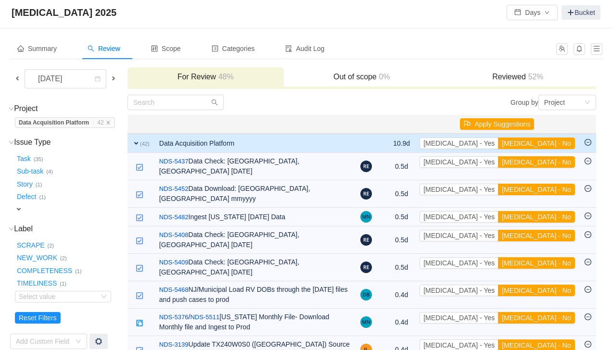
click at [552, 163] on button "[MEDICAL_DATA] - No" at bounding box center [536, 162] width 76 height 12
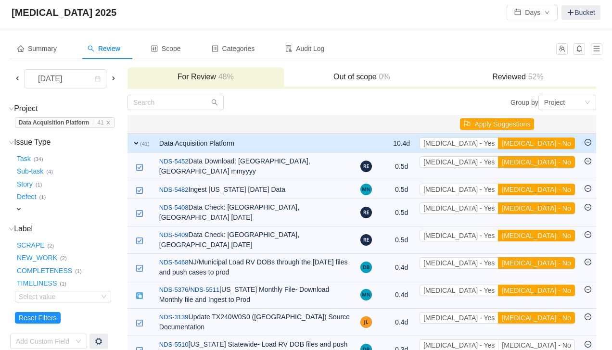
click at [552, 163] on button "[MEDICAL_DATA] - No" at bounding box center [536, 162] width 76 height 12
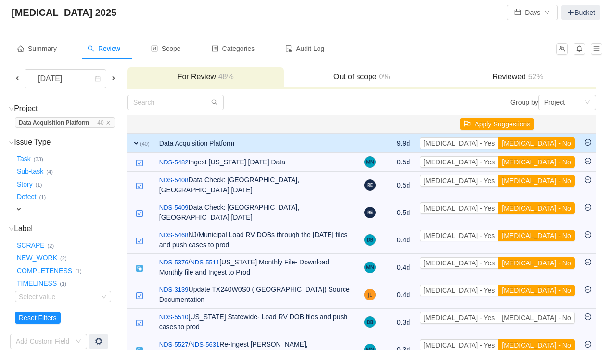
click at [552, 163] on button "[MEDICAL_DATA] - No" at bounding box center [536, 162] width 76 height 12
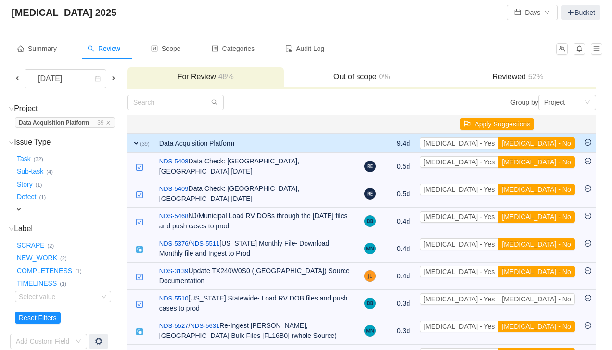
click at [552, 163] on button "[MEDICAL_DATA] - No" at bounding box center [536, 162] width 76 height 12
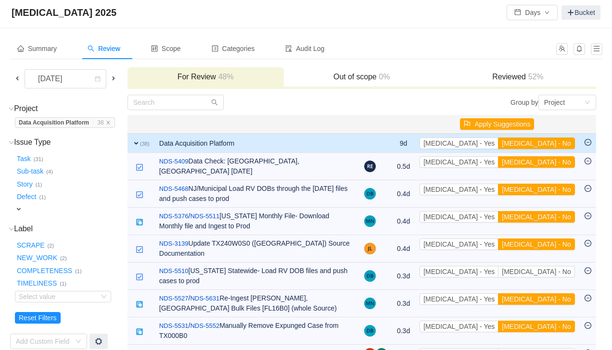
click at [552, 163] on button "[MEDICAL_DATA] - No" at bounding box center [536, 162] width 76 height 12
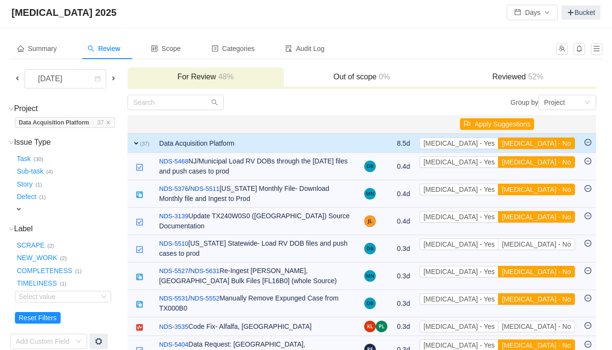
click at [552, 163] on button "[MEDICAL_DATA] - No" at bounding box center [536, 162] width 76 height 12
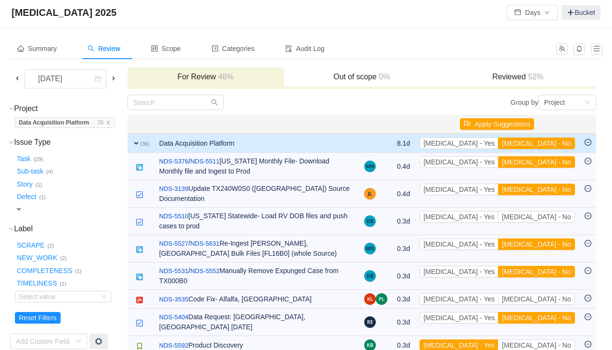
click at [552, 163] on button "[MEDICAL_DATA] - No" at bounding box center [536, 162] width 76 height 12
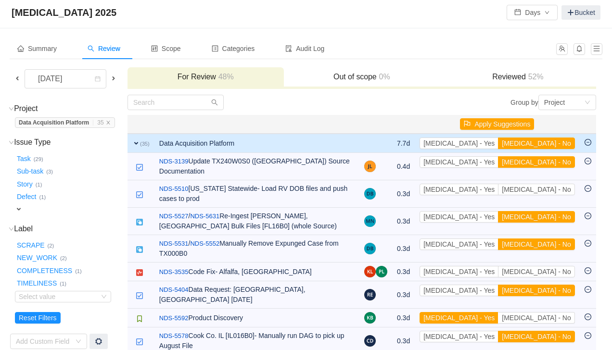
click at [552, 163] on button "[MEDICAL_DATA] - No" at bounding box center [536, 162] width 76 height 12
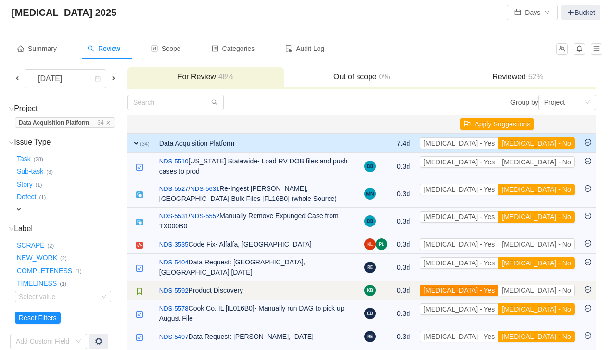
click at [498, 285] on button "[MEDICAL_DATA] - Yes" at bounding box center [458, 291] width 79 height 12
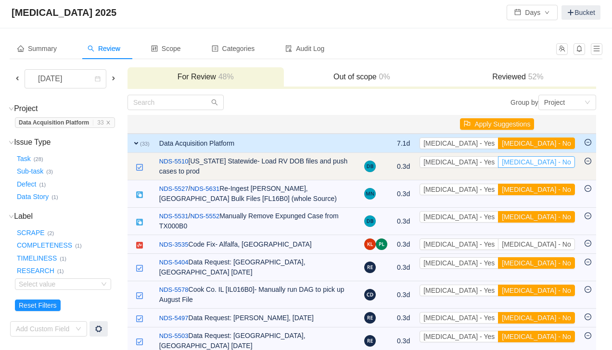
click at [560, 159] on button "[MEDICAL_DATA] - No" at bounding box center [536, 162] width 76 height 12
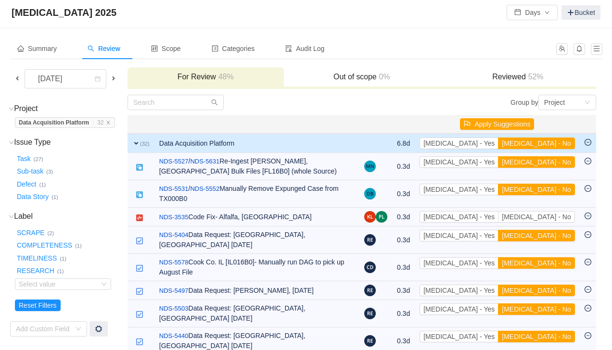
click at [560, 159] on button "[MEDICAL_DATA] - No" at bounding box center [536, 162] width 76 height 12
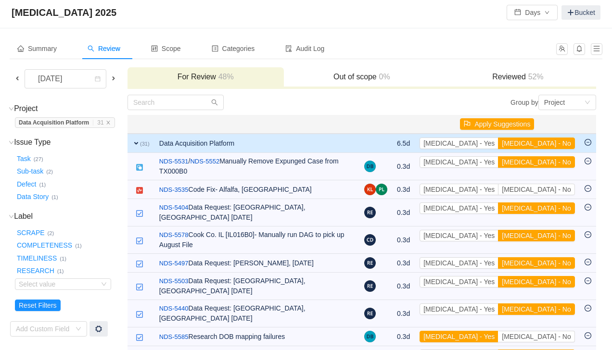
click at [560, 159] on button "[MEDICAL_DATA] - No" at bounding box center [536, 162] width 76 height 12
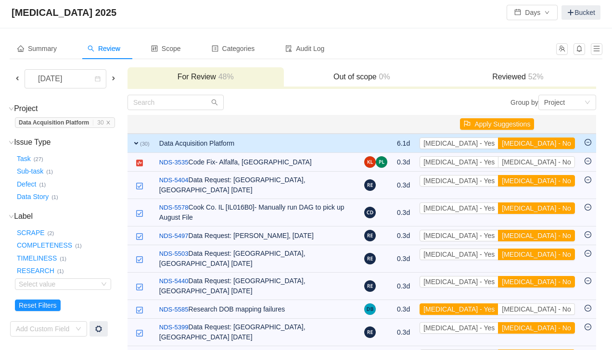
click at [560, 159] on button "[MEDICAL_DATA] - No" at bounding box center [536, 162] width 76 height 12
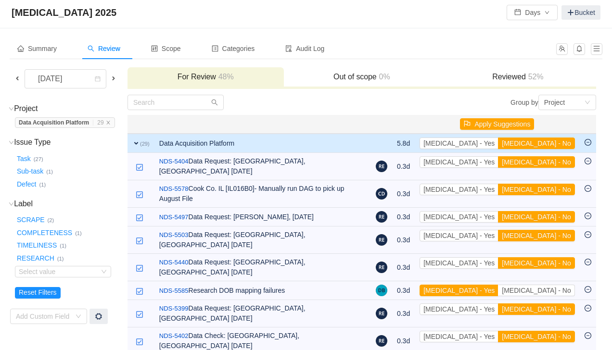
click at [560, 159] on button "[MEDICAL_DATA] - No" at bounding box center [536, 162] width 76 height 12
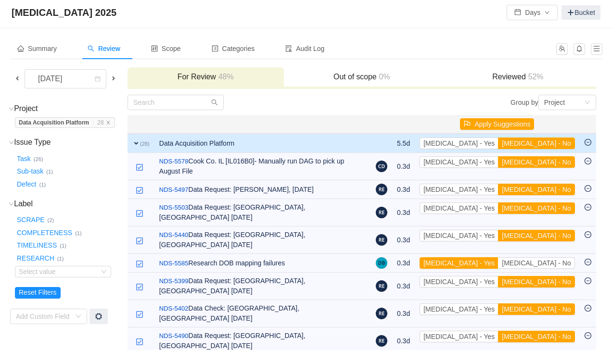
click at [560, 159] on button "[MEDICAL_DATA] - No" at bounding box center [536, 162] width 76 height 12
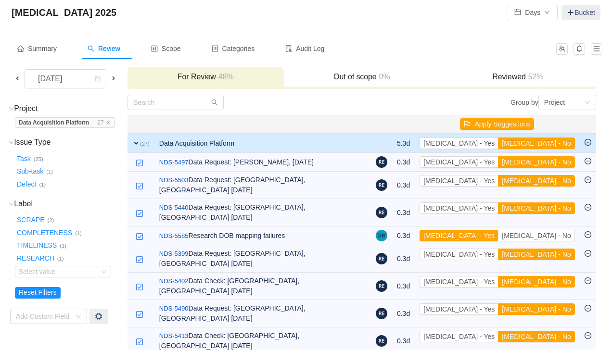
click at [560, 159] on button "[MEDICAL_DATA] - No" at bounding box center [536, 162] width 76 height 12
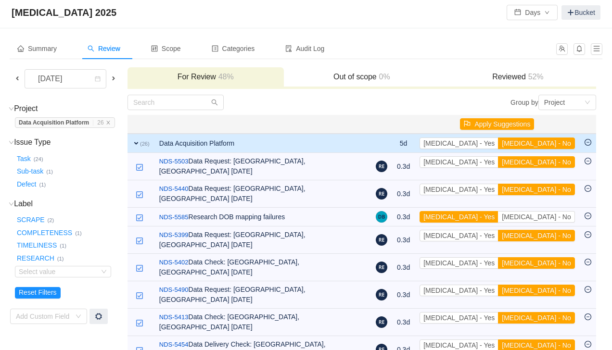
click at [560, 159] on button "[MEDICAL_DATA] - No" at bounding box center [536, 162] width 76 height 12
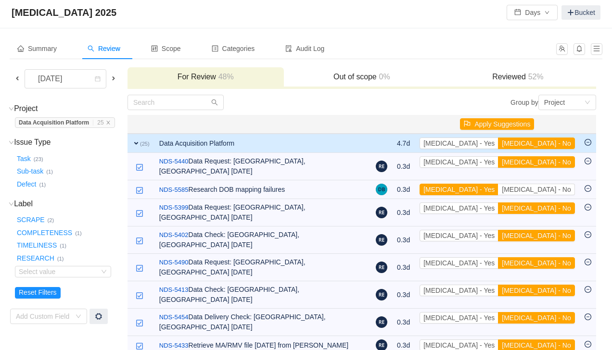
click at [560, 159] on button "[MEDICAL_DATA] - No" at bounding box center [536, 162] width 76 height 12
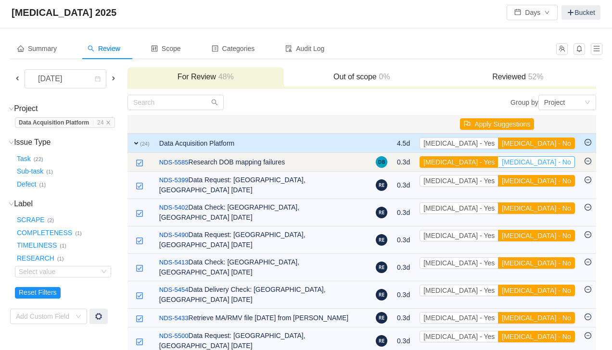
click at [556, 164] on button "[MEDICAL_DATA] - No" at bounding box center [536, 162] width 76 height 12
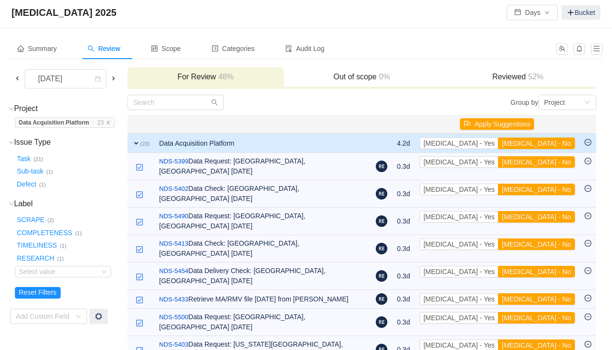
click at [556, 164] on button "[MEDICAL_DATA] - No" at bounding box center [536, 162] width 76 height 12
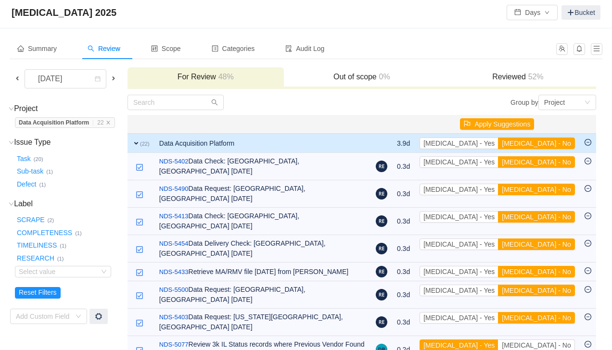
click at [556, 164] on button "[MEDICAL_DATA] - No" at bounding box center [536, 162] width 76 height 12
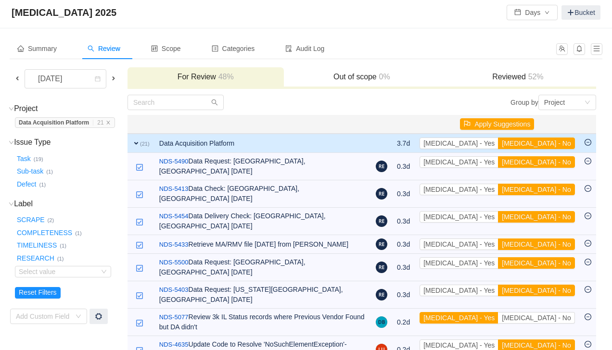
click at [556, 164] on button "[MEDICAL_DATA] - No" at bounding box center [536, 162] width 76 height 12
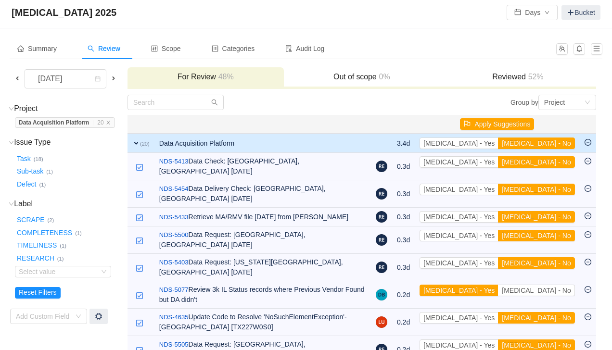
click at [556, 164] on button "[MEDICAL_DATA] - No" at bounding box center [536, 162] width 76 height 12
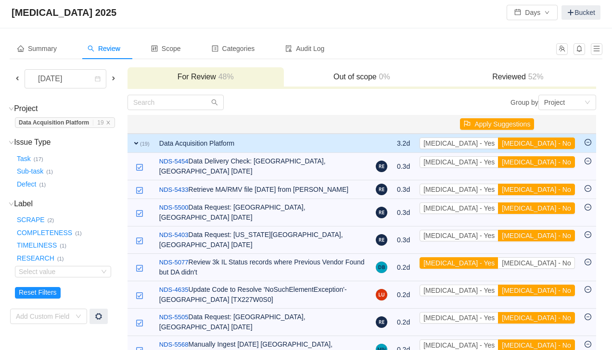
click at [556, 164] on button "[MEDICAL_DATA] - No" at bounding box center [536, 162] width 76 height 12
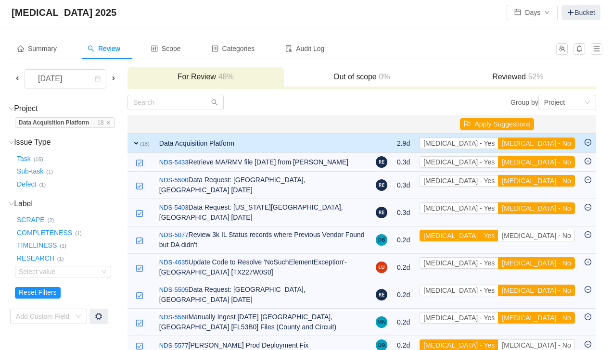
click at [556, 164] on button "[MEDICAL_DATA] - No" at bounding box center [536, 162] width 76 height 12
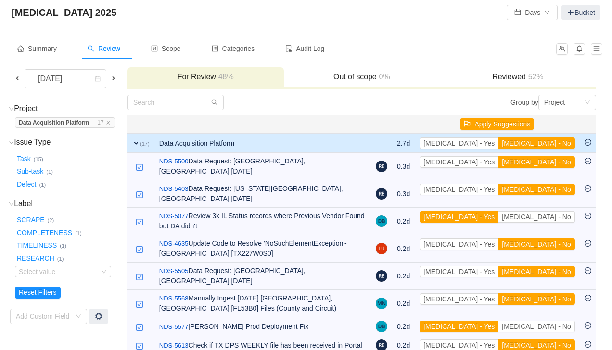
click at [556, 164] on button "[MEDICAL_DATA] - No" at bounding box center [536, 162] width 76 height 12
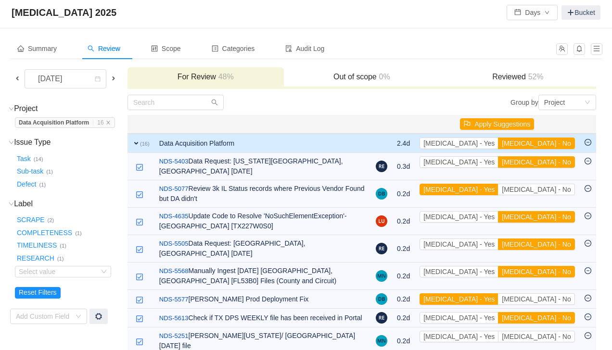
click at [556, 164] on button "[MEDICAL_DATA] - No" at bounding box center [536, 162] width 76 height 12
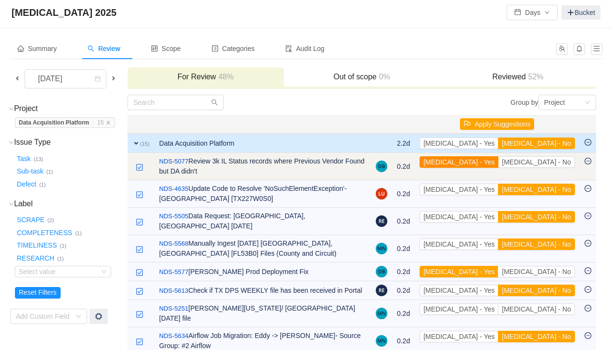
click at [498, 163] on button "[MEDICAL_DATA] - Yes" at bounding box center [458, 162] width 79 height 12
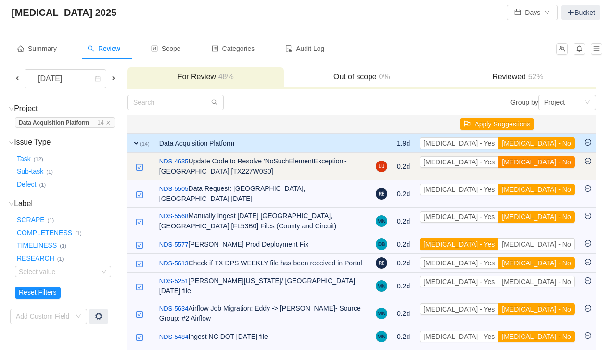
click at [547, 162] on button "[MEDICAL_DATA] - No" at bounding box center [536, 162] width 76 height 12
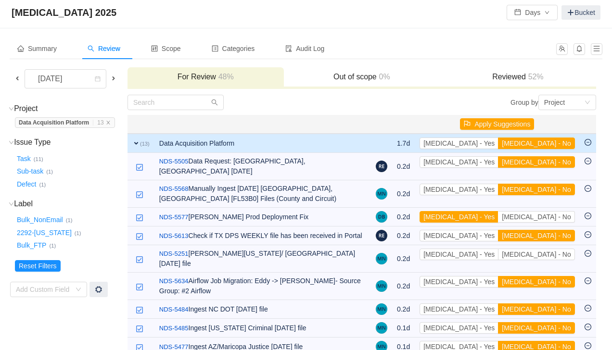
click at [547, 162] on button "[MEDICAL_DATA] - No" at bounding box center [536, 162] width 76 height 12
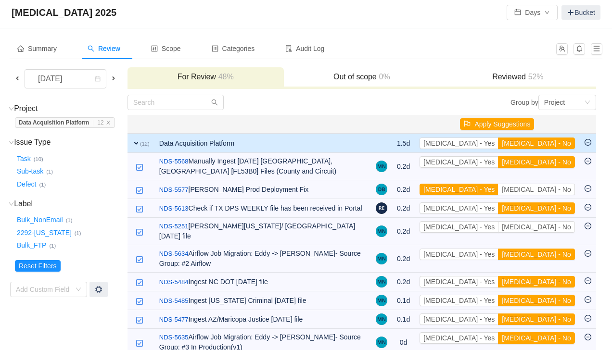
click at [547, 162] on button "[MEDICAL_DATA] - No" at bounding box center [536, 162] width 76 height 12
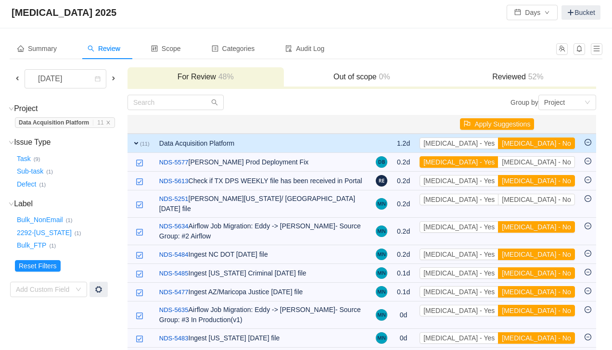
click at [547, 162] on button "[MEDICAL_DATA] - No" at bounding box center [536, 162] width 76 height 12
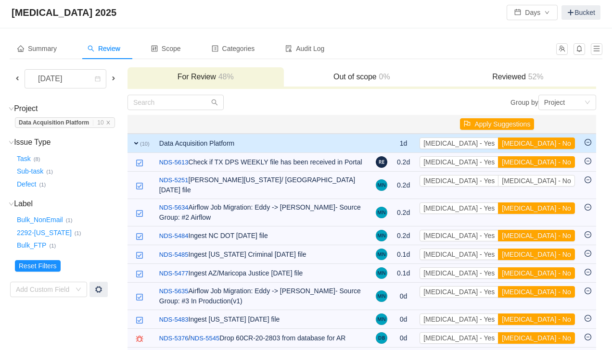
click at [547, 162] on button "[MEDICAL_DATA] - No" at bounding box center [536, 162] width 76 height 12
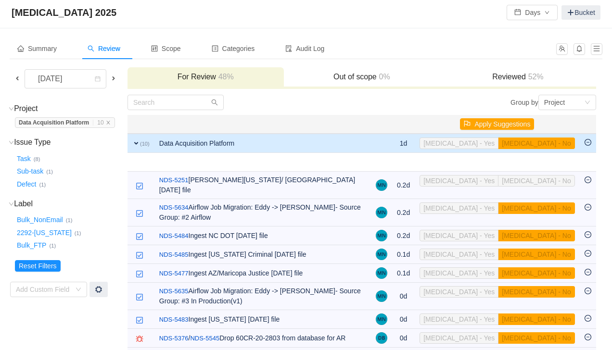
scroll to position [6, 0]
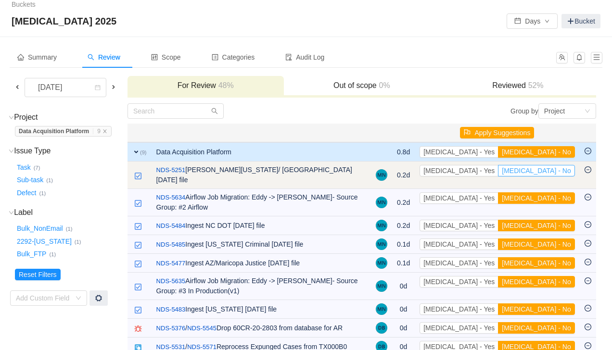
click at [549, 174] on button "[MEDICAL_DATA] - No" at bounding box center [536, 171] width 76 height 12
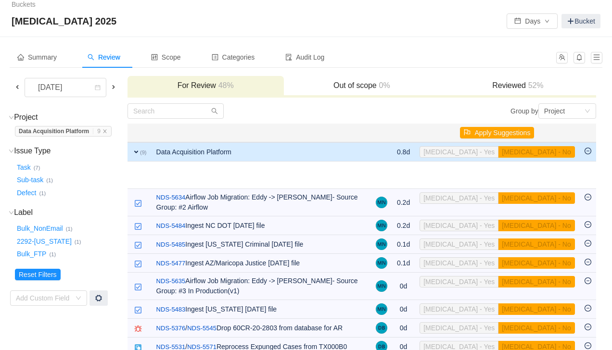
scroll to position [0, 0]
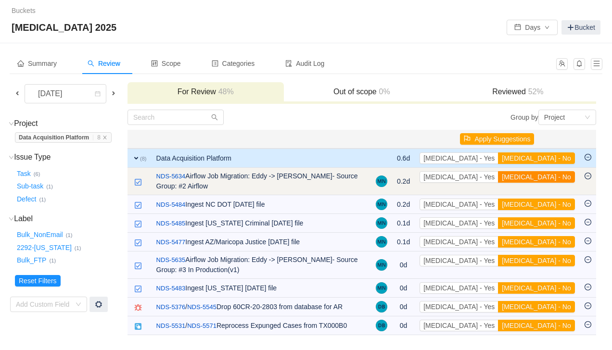
click at [549, 174] on button "[MEDICAL_DATA] - No" at bounding box center [536, 177] width 76 height 12
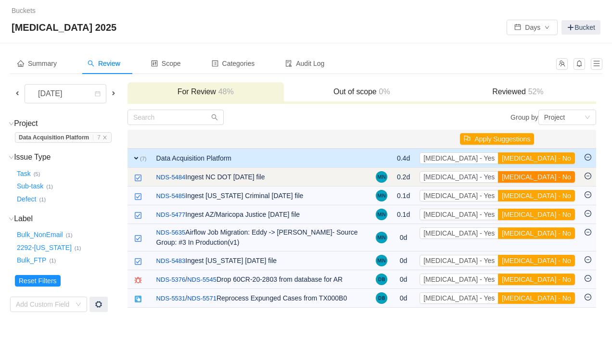
click at [547, 174] on button "[MEDICAL_DATA] - No" at bounding box center [536, 177] width 76 height 12
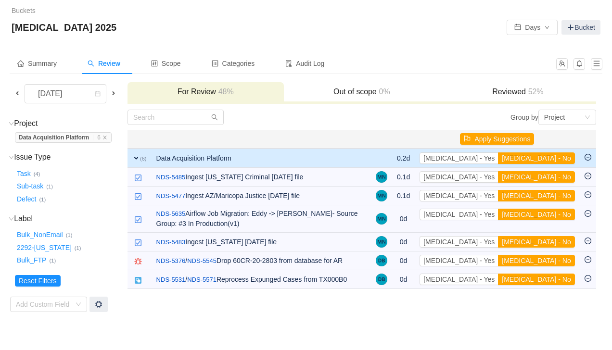
click at [547, 174] on button "[MEDICAL_DATA] - No" at bounding box center [536, 177] width 76 height 12
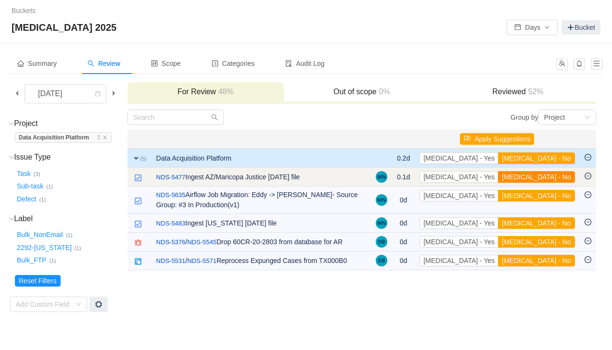
click at [552, 182] on button "[MEDICAL_DATA] - No" at bounding box center [536, 177] width 76 height 12
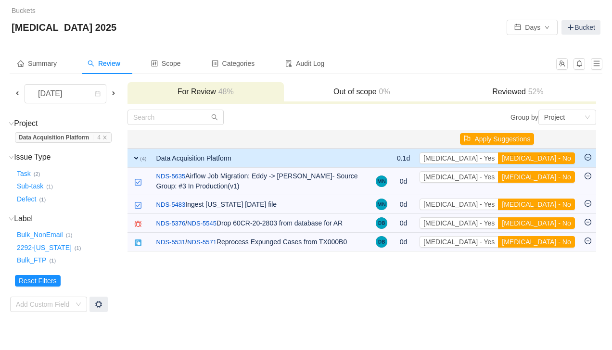
click at [552, 182] on button "[MEDICAL_DATA] - No" at bounding box center [536, 177] width 76 height 12
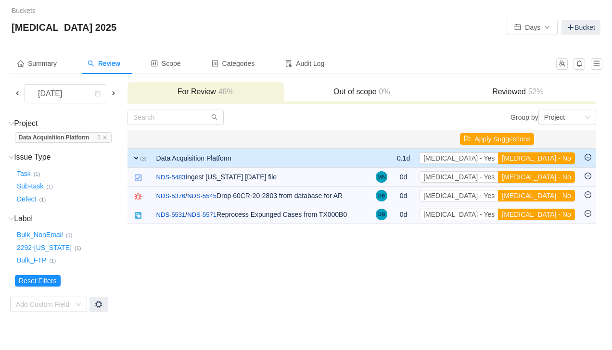
click at [552, 182] on button "[MEDICAL_DATA] - No" at bounding box center [536, 177] width 76 height 12
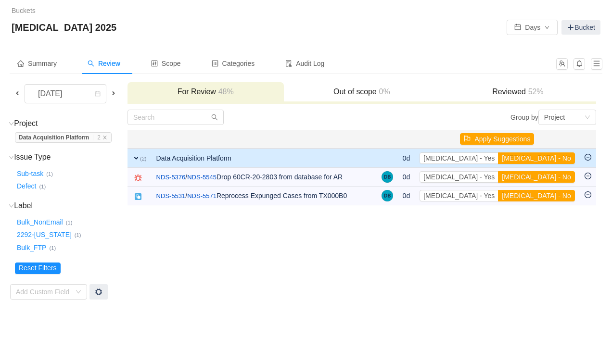
click at [552, 182] on button "[MEDICAL_DATA] - No" at bounding box center [536, 177] width 76 height 12
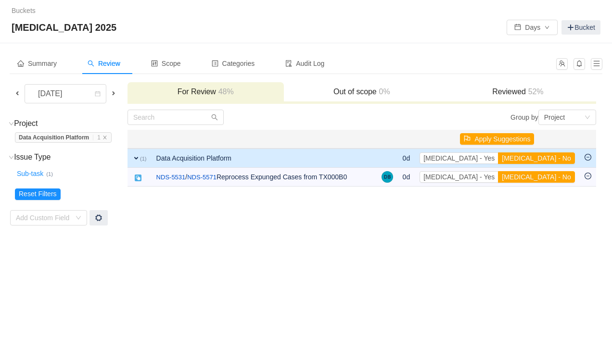
click at [552, 182] on button "[MEDICAL_DATA] - No" at bounding box center [536, 177] width 76 height 12
